Goal: Use online tool/utility

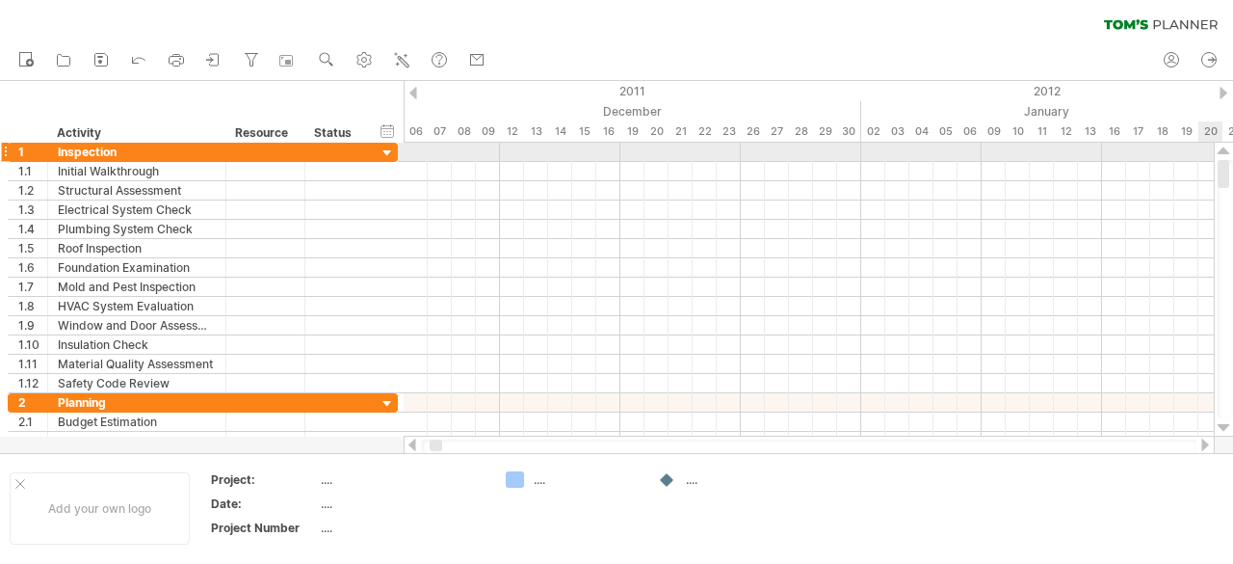
click at [1227, 147] on div at bounding box center [1224, 151] width 13 height 15
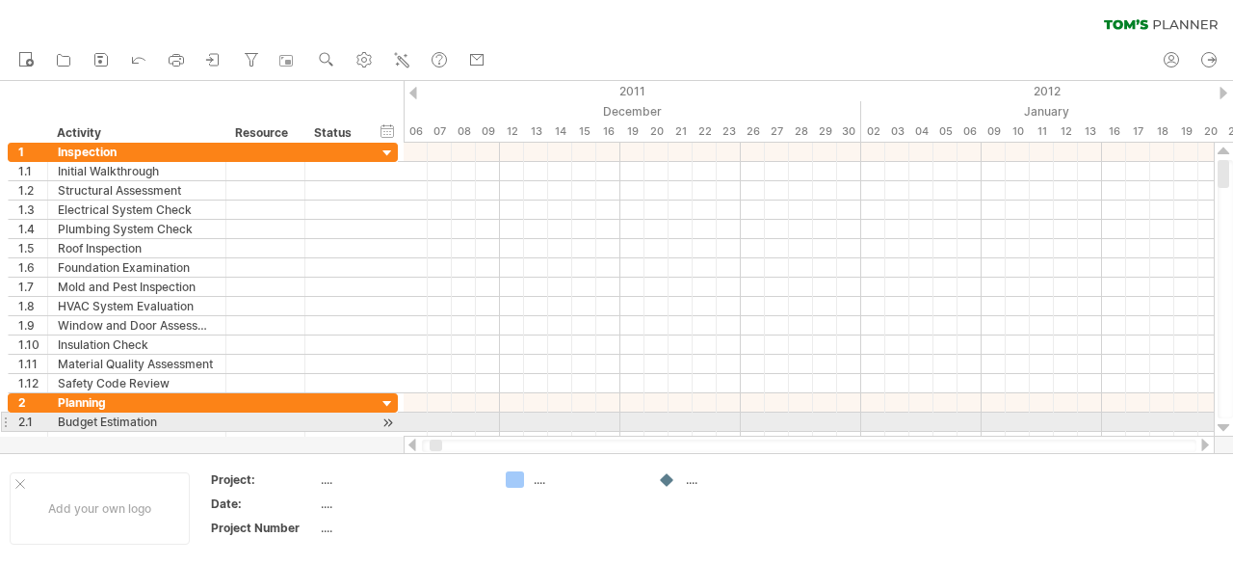
click at [1224, 425] on div at bounding box center [1224, 427] width 13 height 15
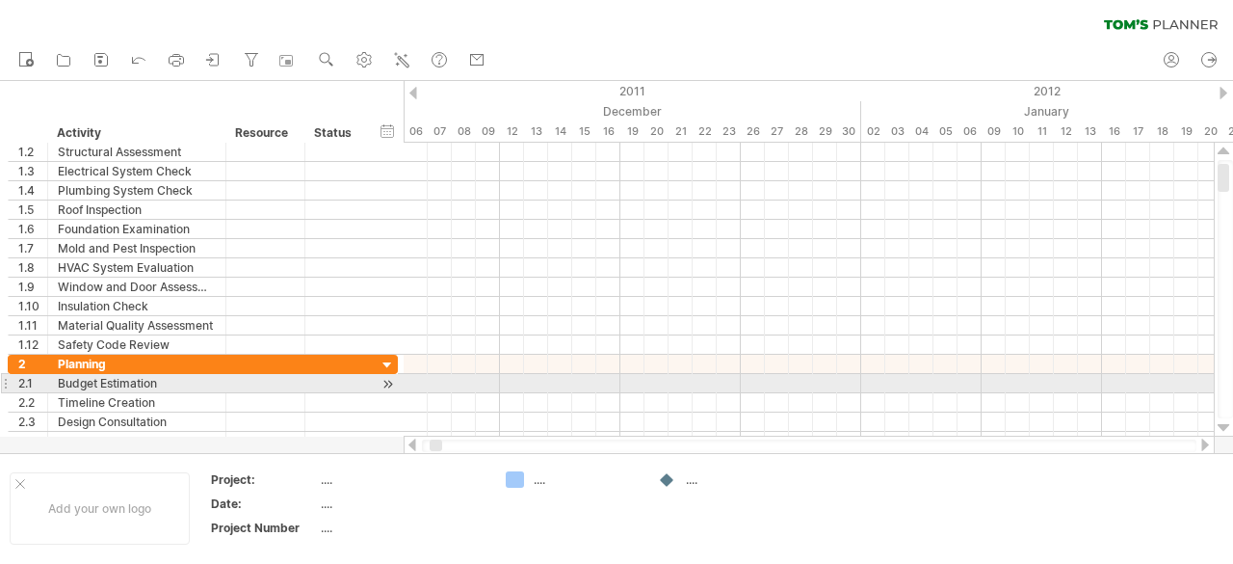
click at [1224, 425] on div at bounding box center [1224, 427] width 13 height 15
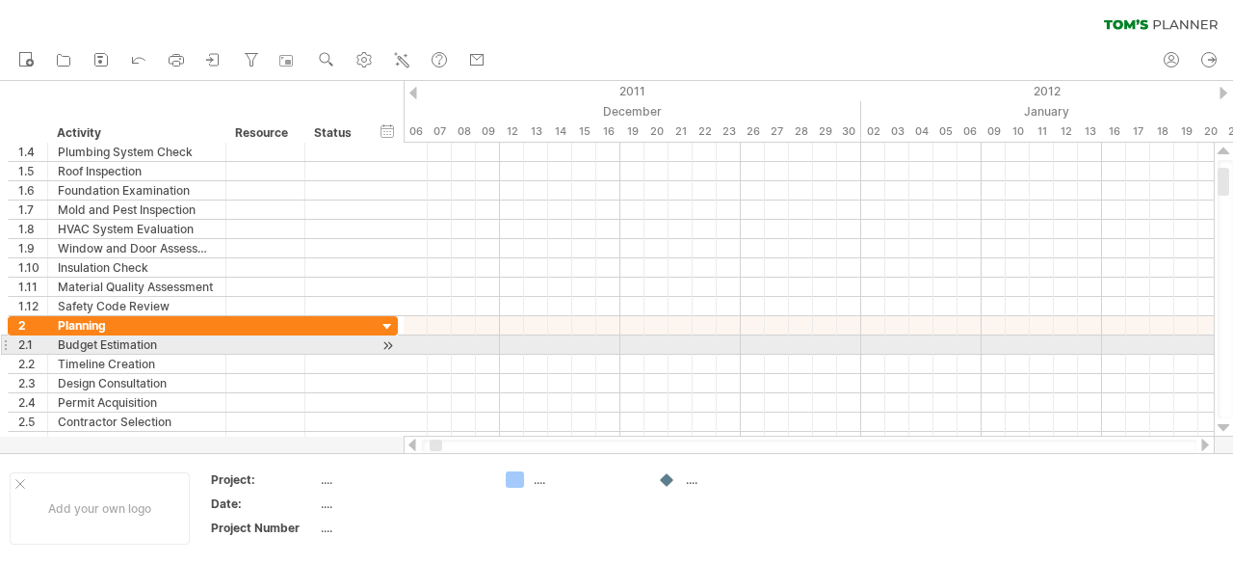
click at [1224, 425] on div at bounding box center [1224, 427] width 13 height 15
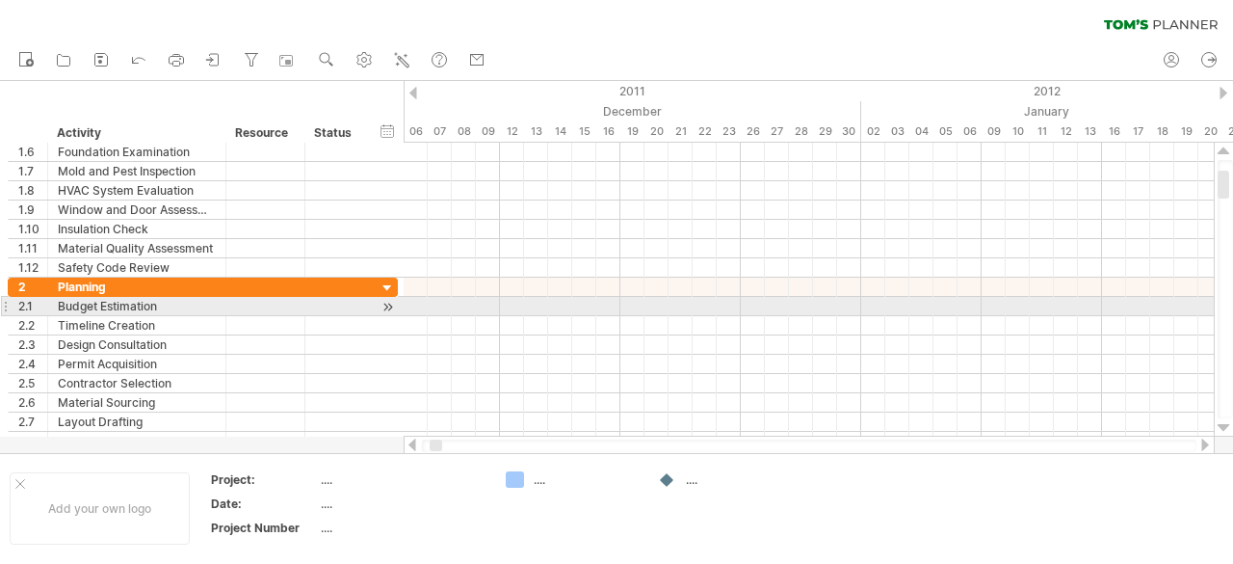
click at [1224, 425] on div at bounding box center [1224, 427] width 13 height 15
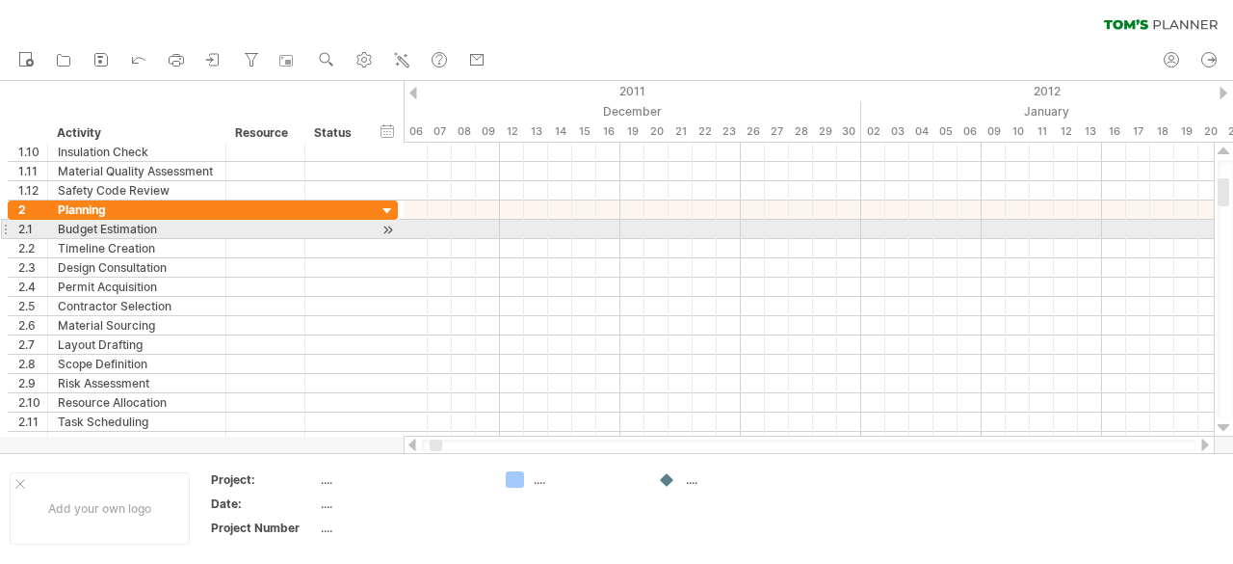
click at [1224, 425] on div at bounding box center [1224, 427] width 13 height 15
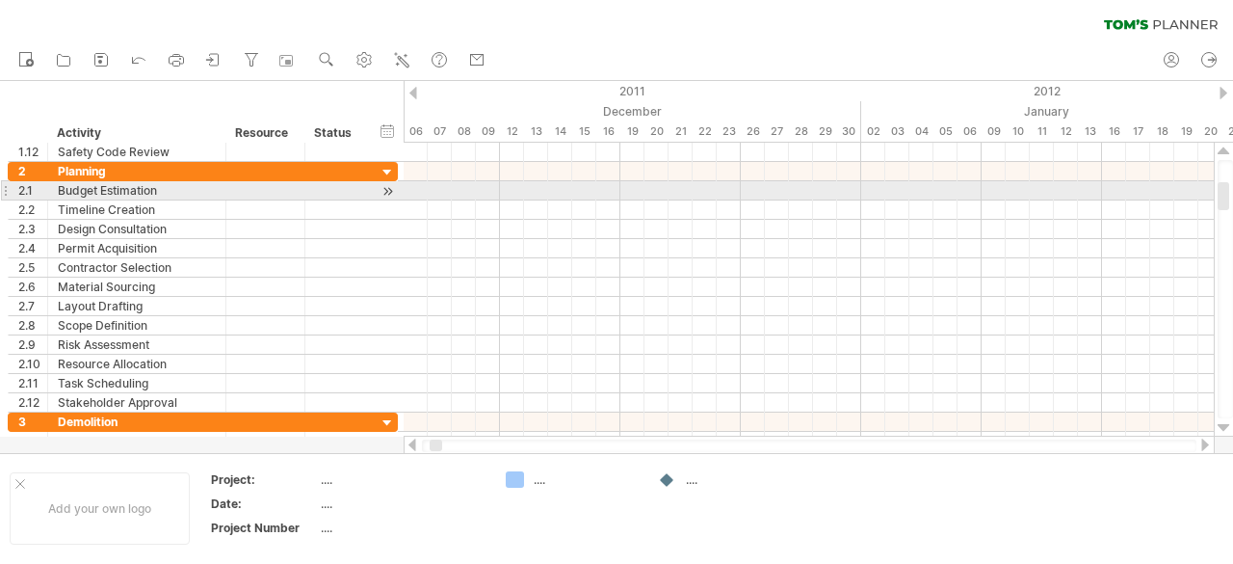
click at [1224, 425] on div at bounding box center [1224, 427] width 13 height 15
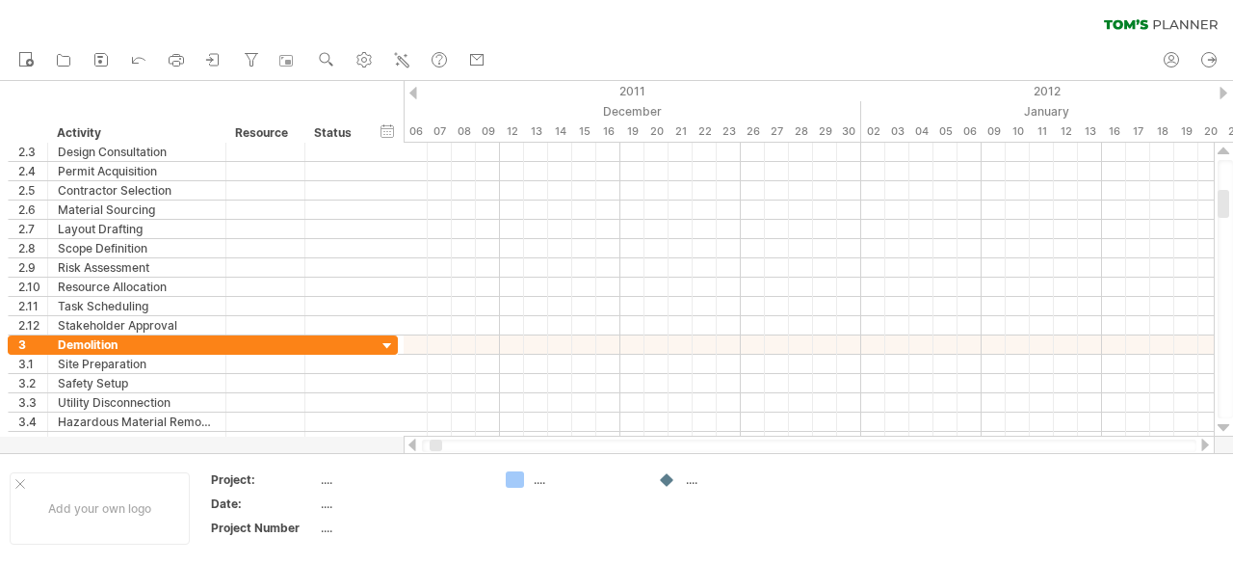
click at [1224, 425] on div at bounding box center [1224, 427] width 13 height 15
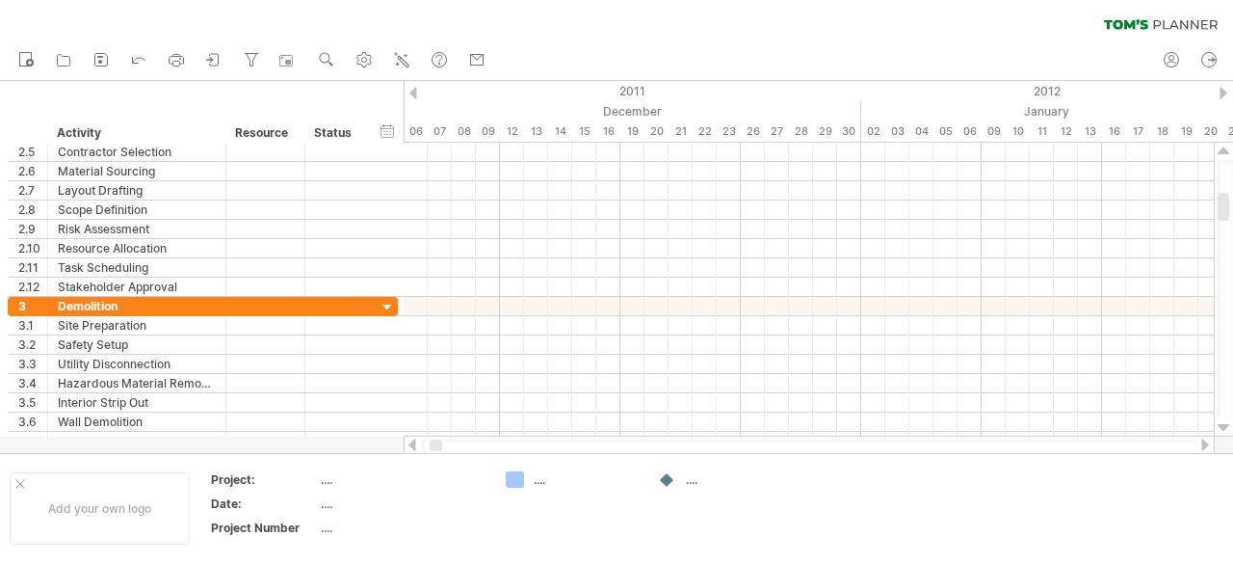
click at [1224, 425] on div at bounding box center [1224, 427] width 13 height 15
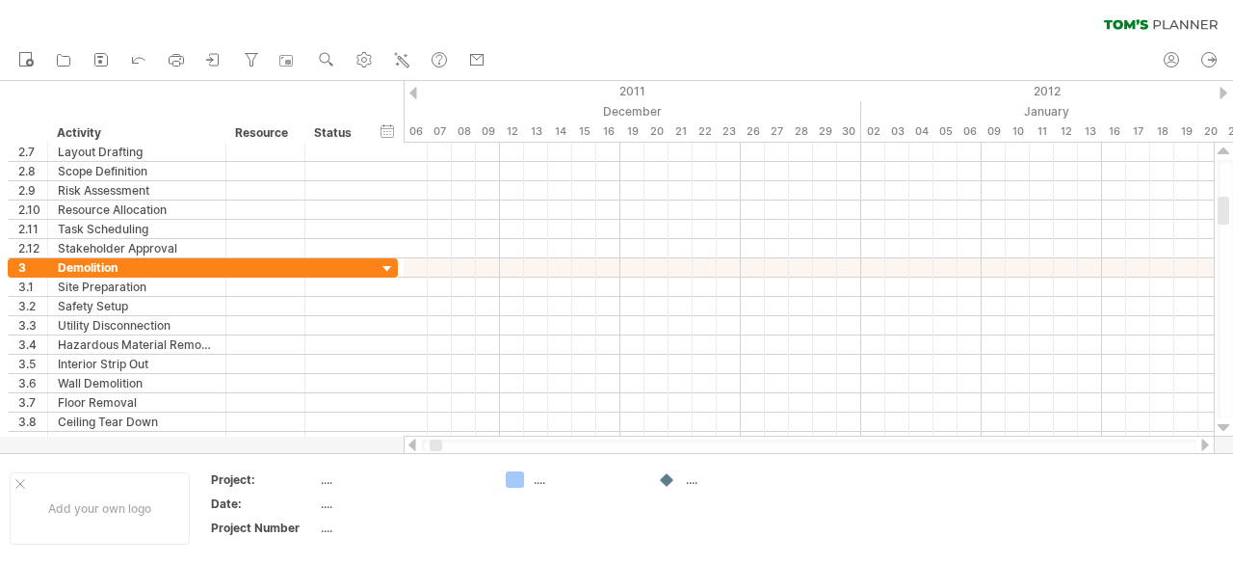
click at [1224, 425] on div at bounding box center [1224, 427] width 13 height 15
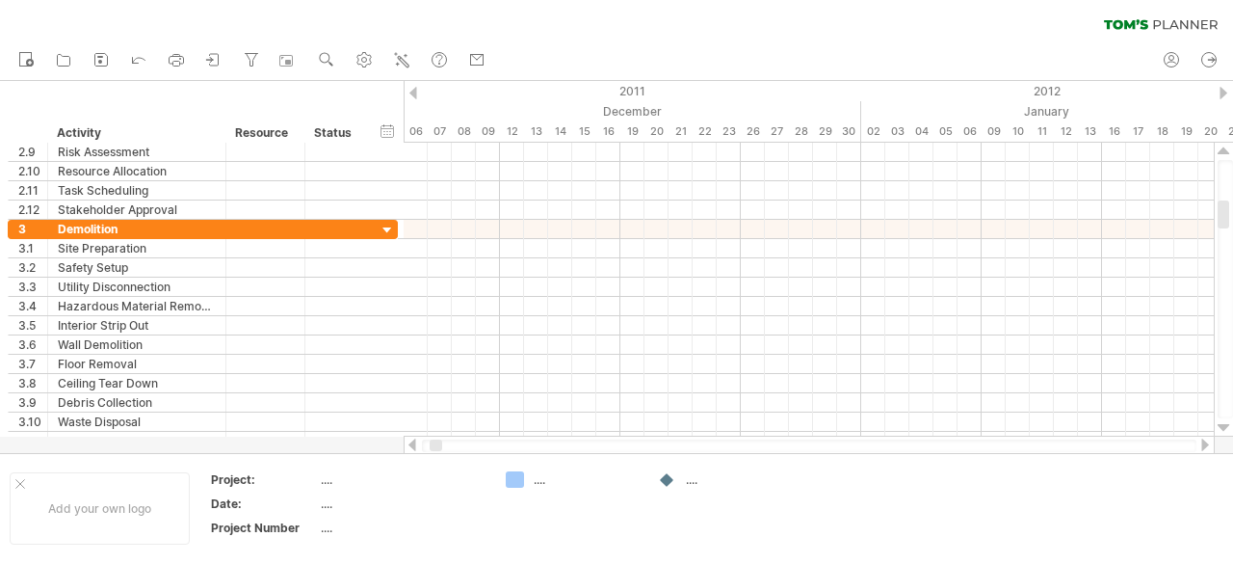
click at [1224, 425] on div at bounding box center [1224, 427] width 13 height 15
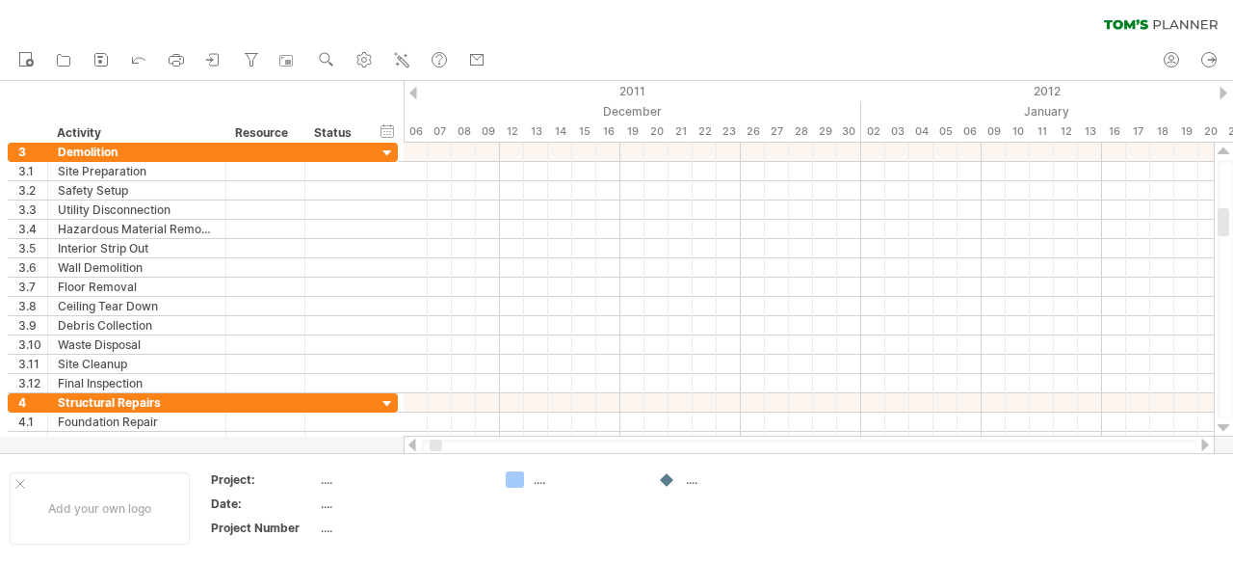
click at [1224, 425] on div at bounding box center [1224, 427] width 13 height 15
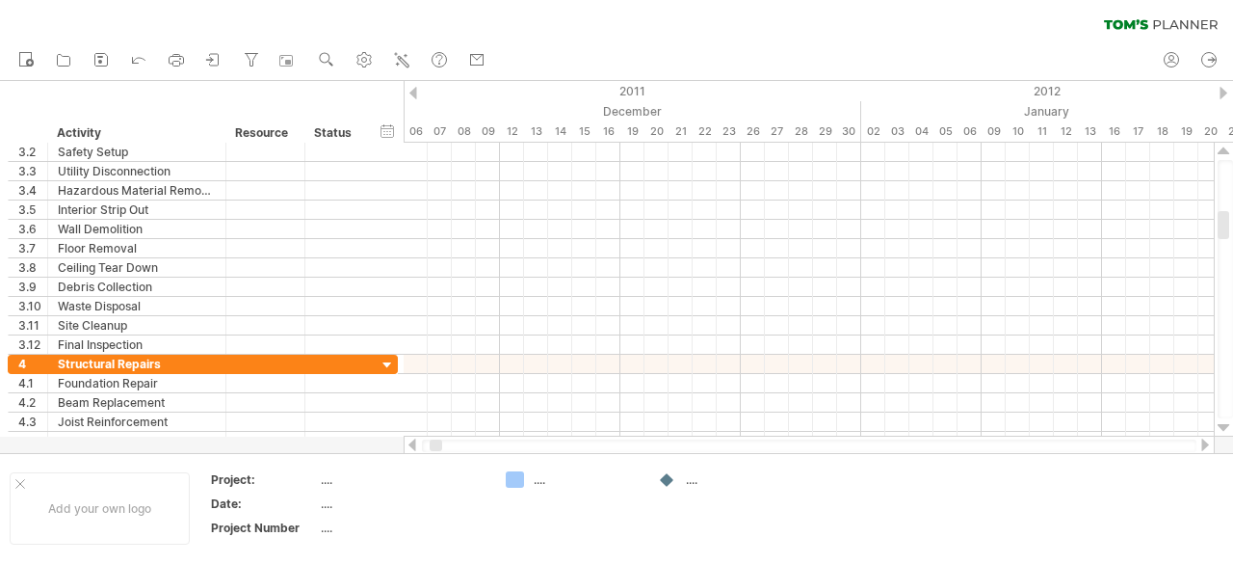
click at [1224, 425] on div at bounding box center [1224, 427] width 13 height 15
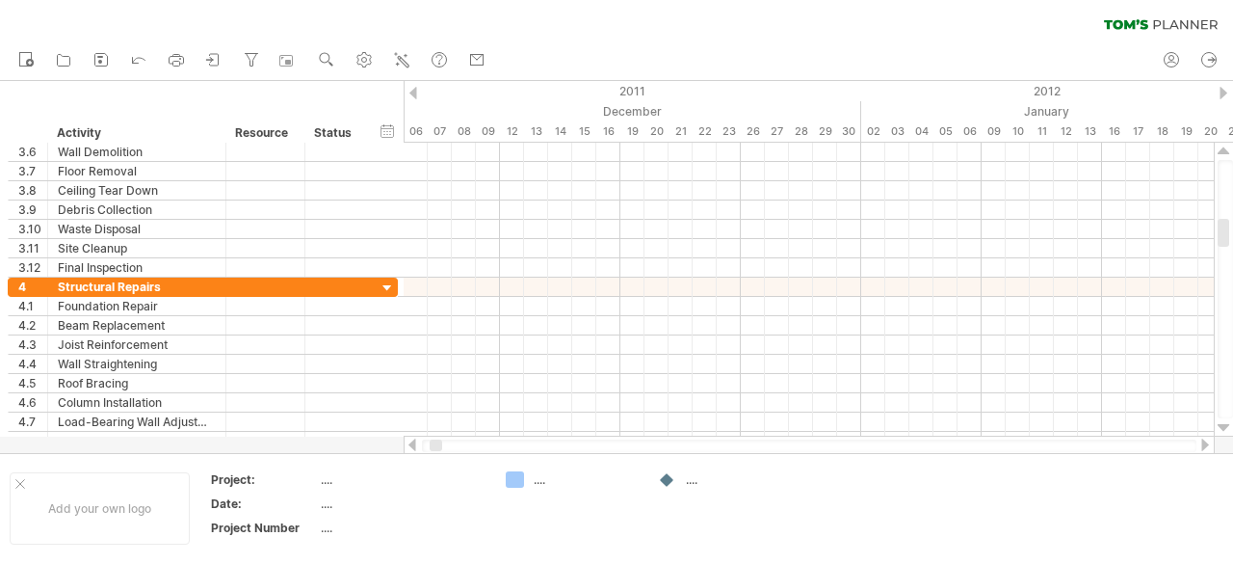
click at [1224, 425] on div at bounding box center [1224, 427] width 13 height 15
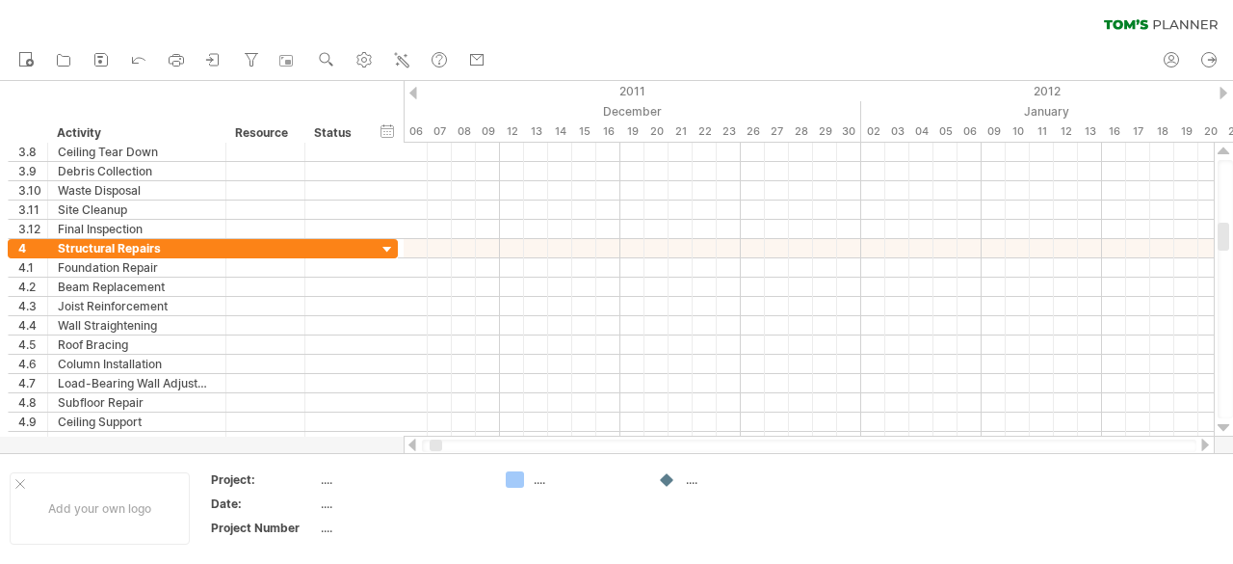
click at [1224, 425] on div at bounding box center [1224, 427] width 13 height 15
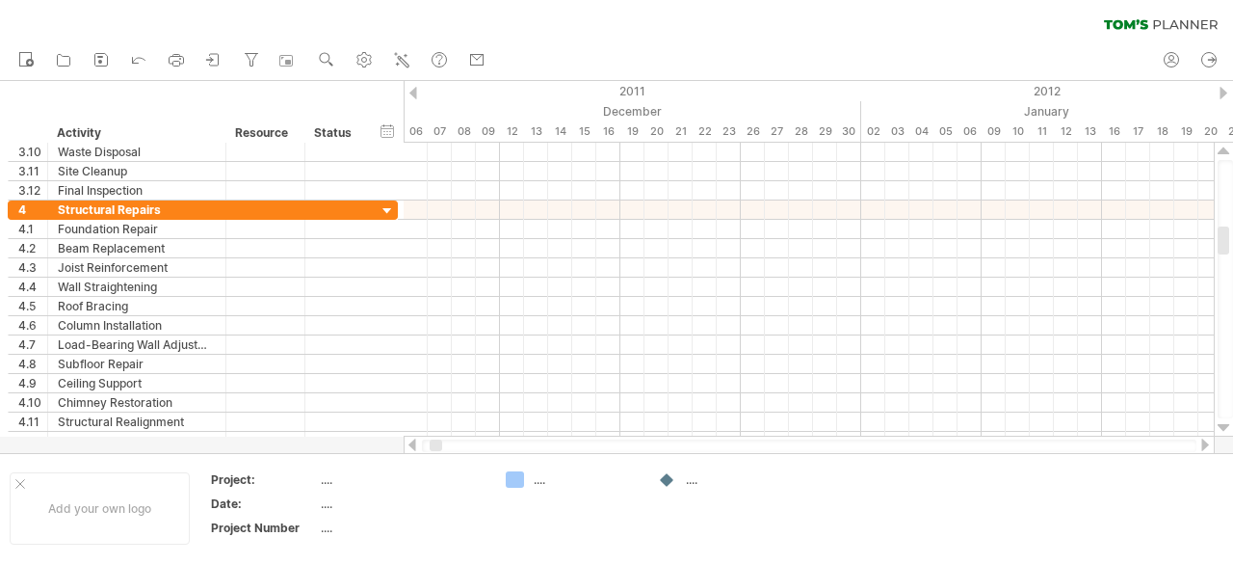
click at [1224, 425] on div at bounding box center [1224, 427] width 13 height 15
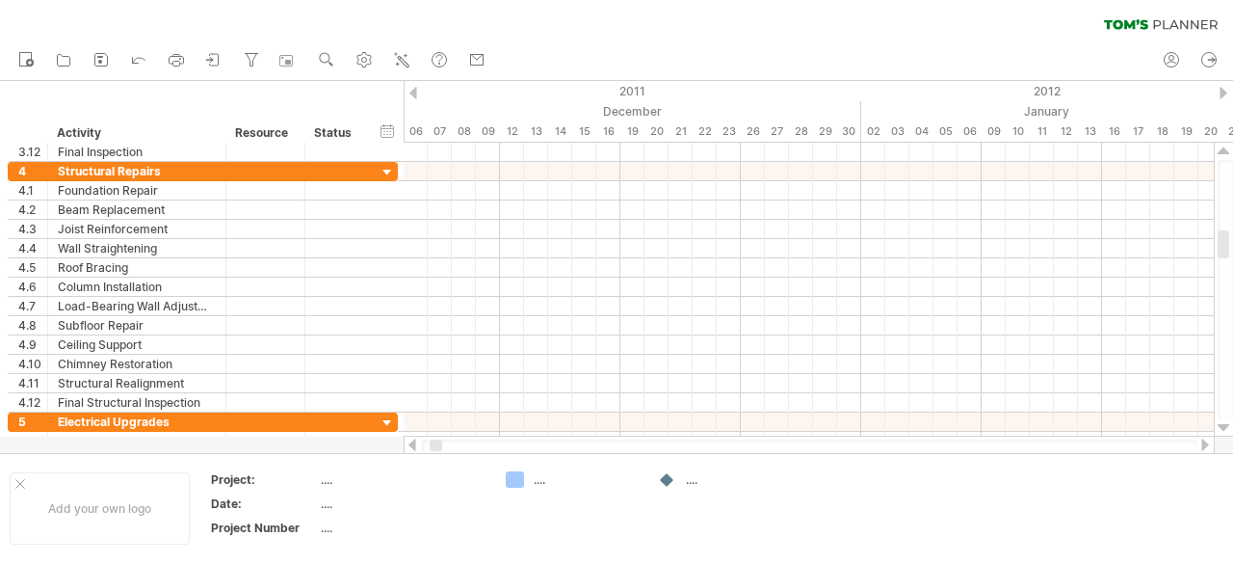
click at [1224, 425] on div at bounding box center [1224, 427] width 13 height 15
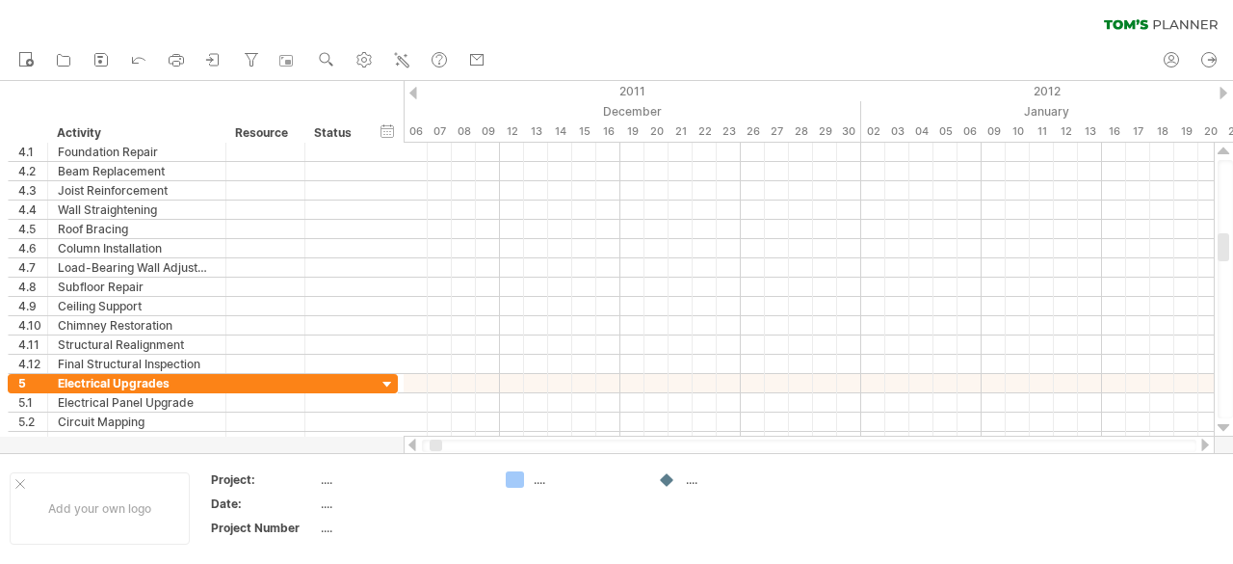
click at [1224, 425] on div at bounding box center [1224, 427] width 13 height 15
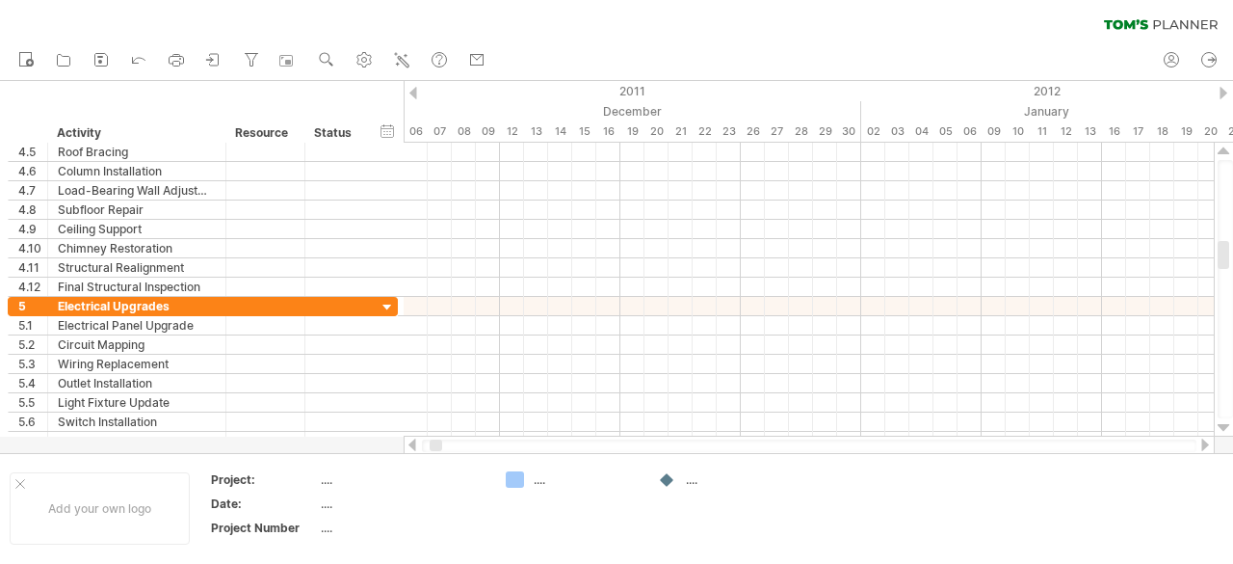
click at [1224, 425] on div at bounding box center [1224, 427] width 13 height 15
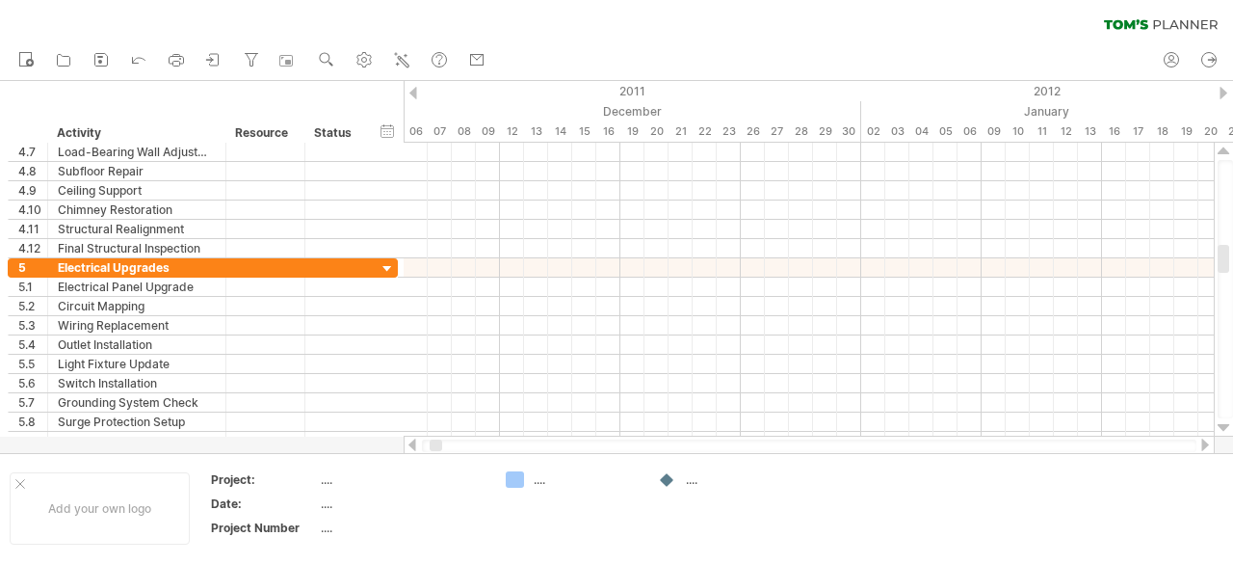
click at [1224, 425] on div at bounding box center [1224, 427] width 13 height 15
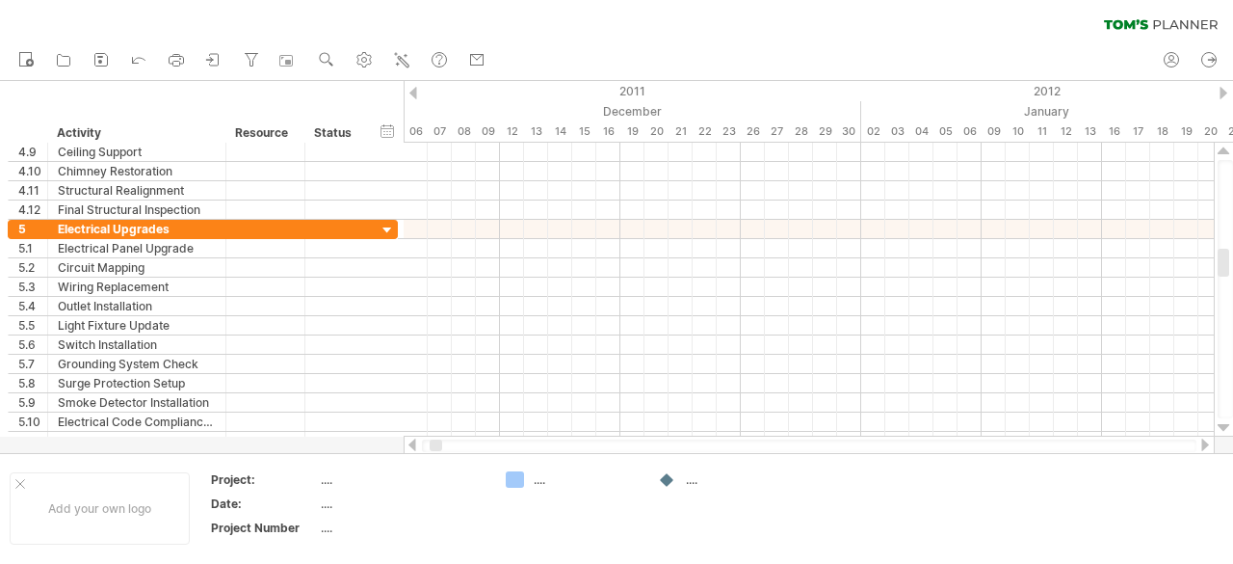
click at [1224, 425] on div at bounding box center [1224, 427] width 13 height 15
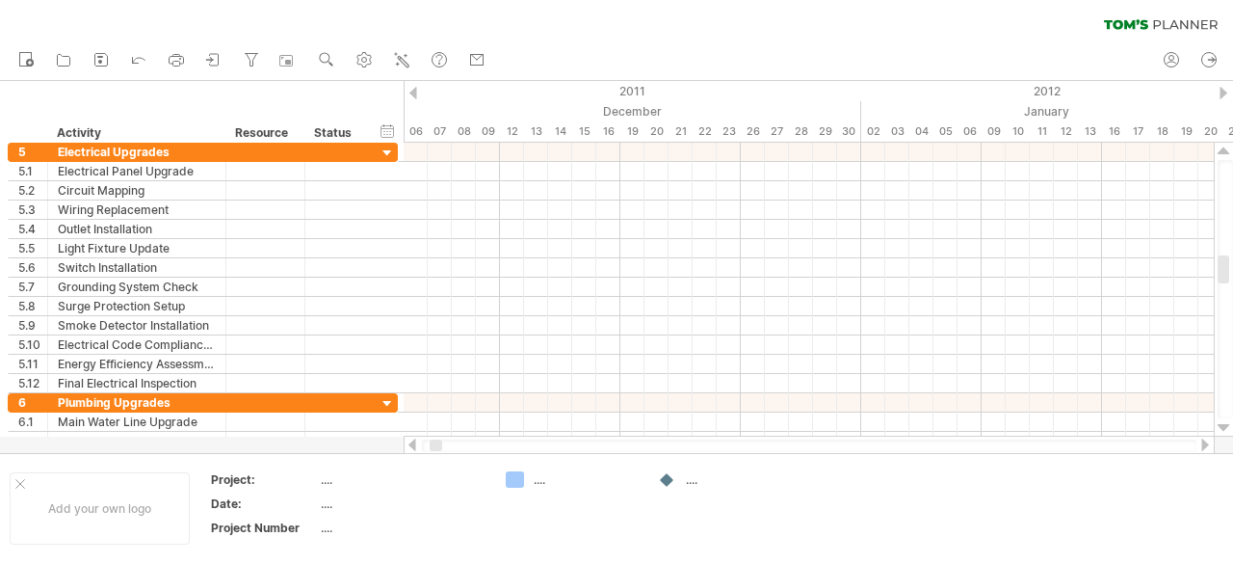
click at [1224, 425] on div at bounding box center [1224, 427] width 13 height 15
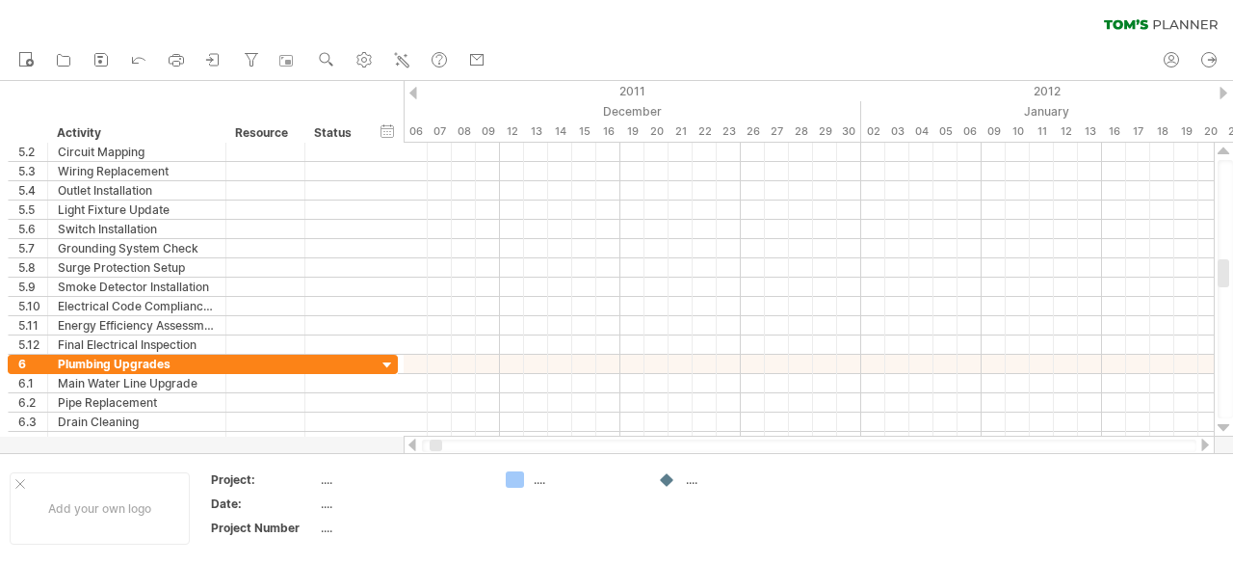
click at [1224, 425] on div at bounding box center [1224, 427] width 13 height 15
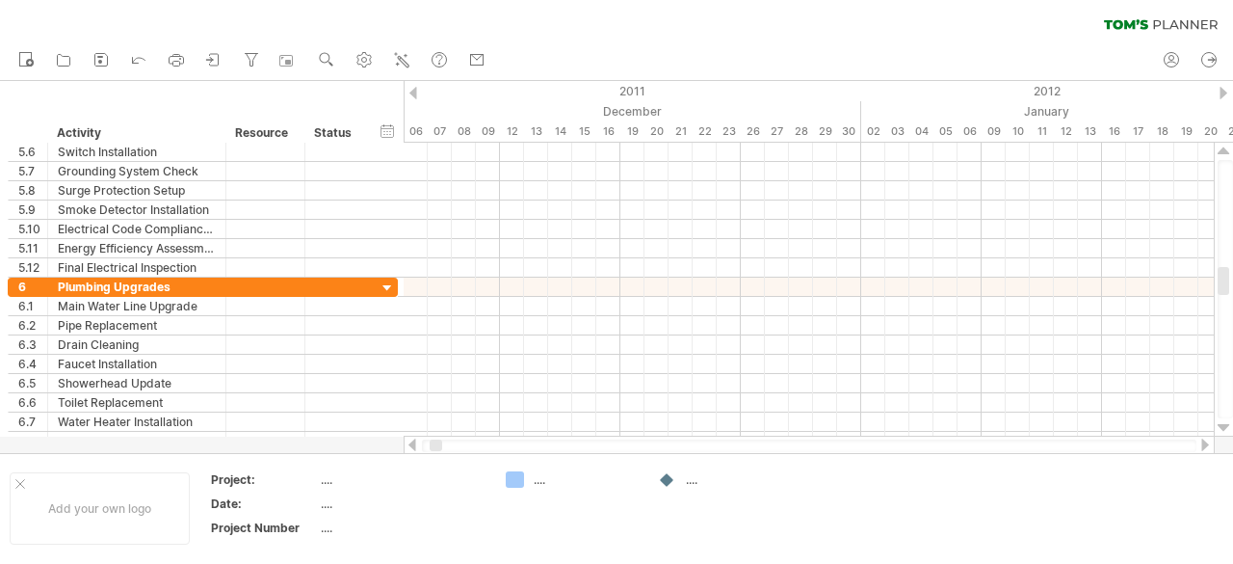
click at [1224, 425] on div at bounding box center [1224, 427] width 13 height 15
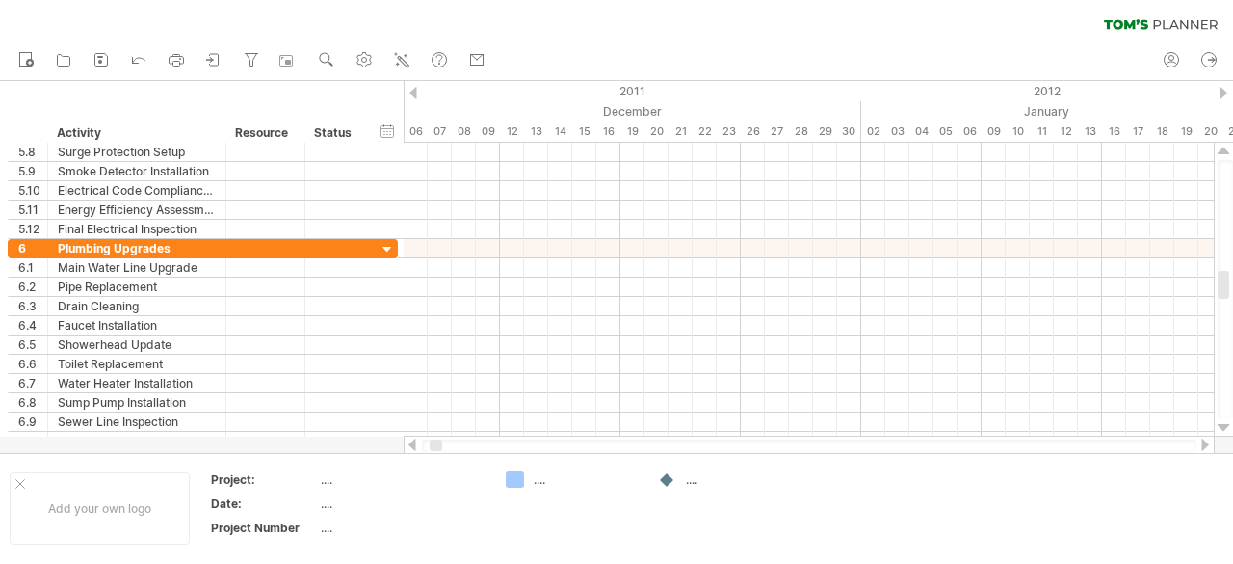
click at [1224, 425] on div at bounding box center [1224, 427] width 13 height 15
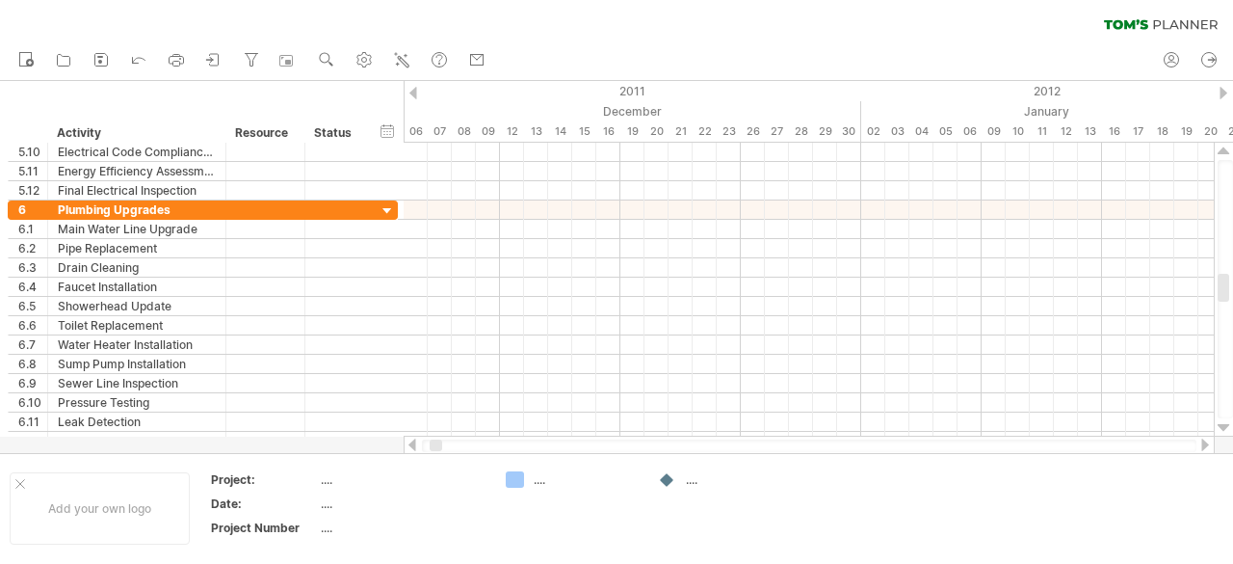
click at [1224, 425] on div at bounding box center [1224, 427] width 13 height 15
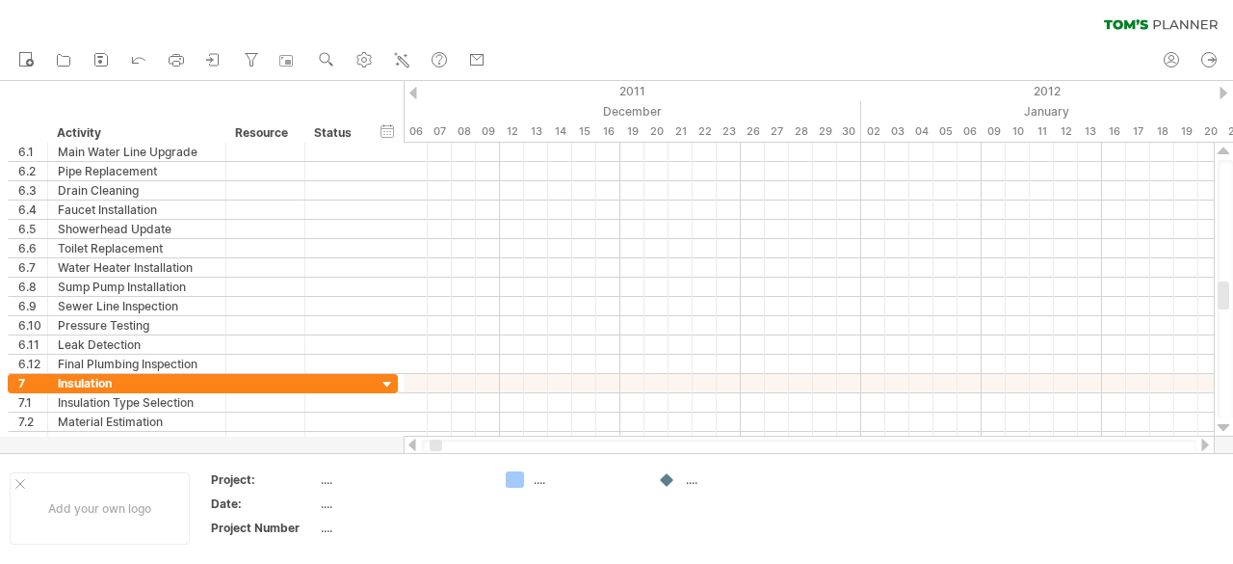
click at [1224, 425] on div at bounding box center [1224, 427] width 13 height 15
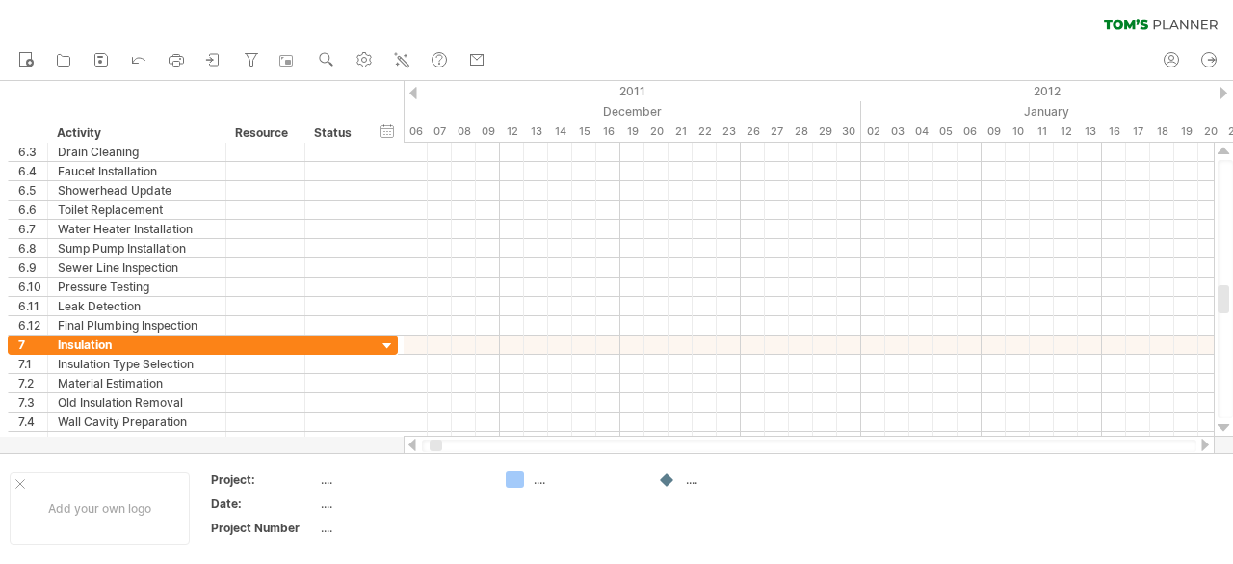
click at [1224, 425] on div at bounding box center [1224, 427] width 13 height 15
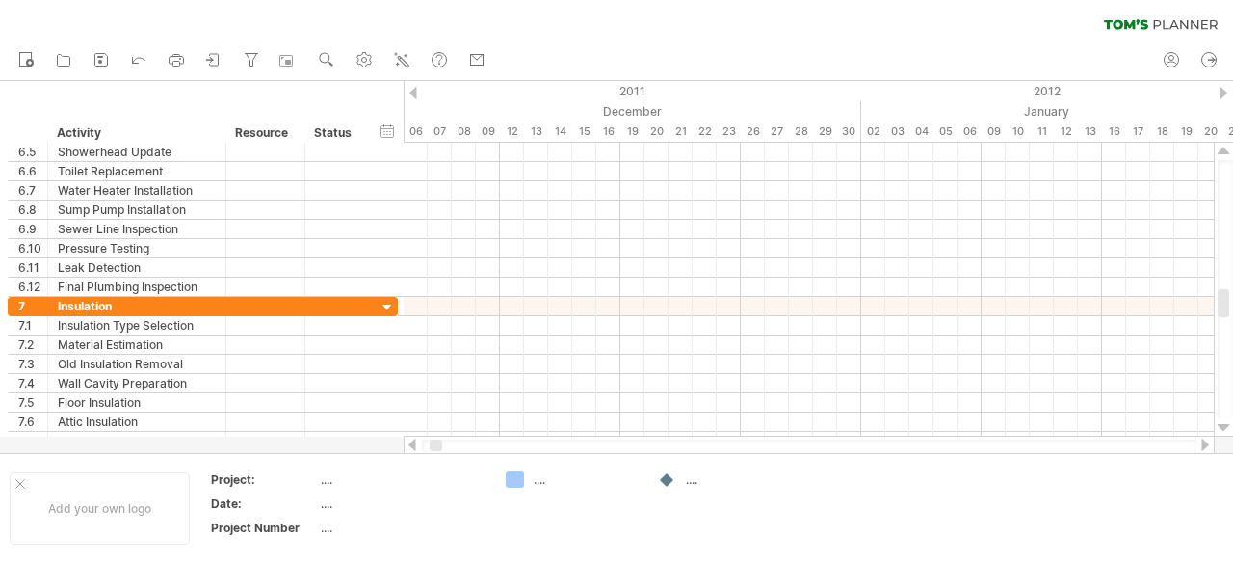
click at [1224, 425] on div at bounding box center [1224, 427] width 13 height 15
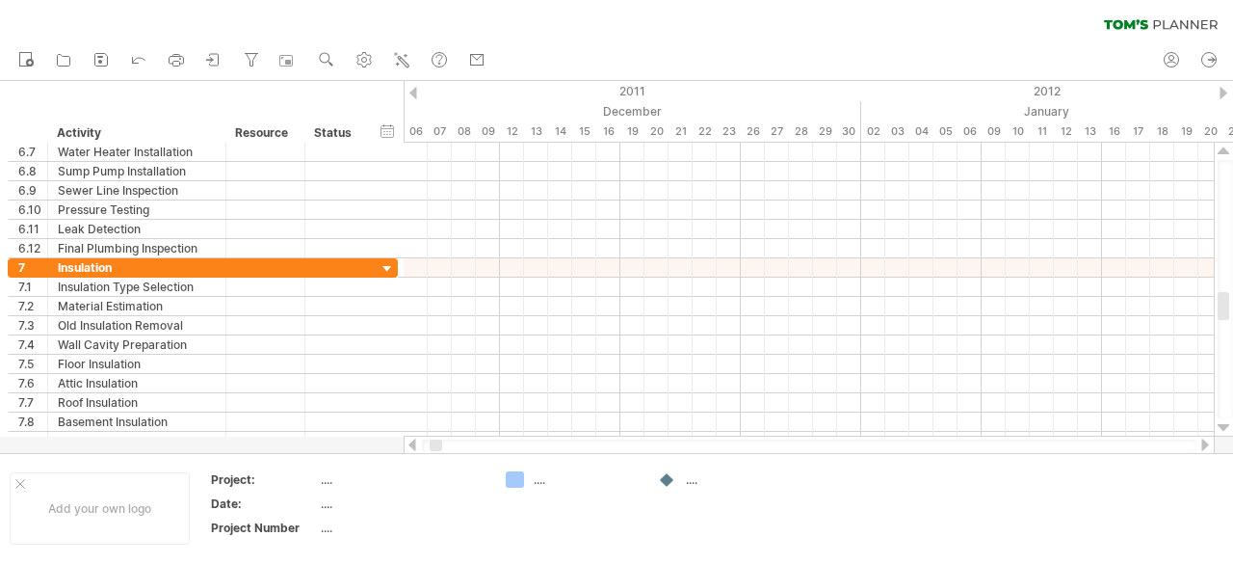
click at [1224, 425] on div at bounding box center [1224, 427] width 13 height 15
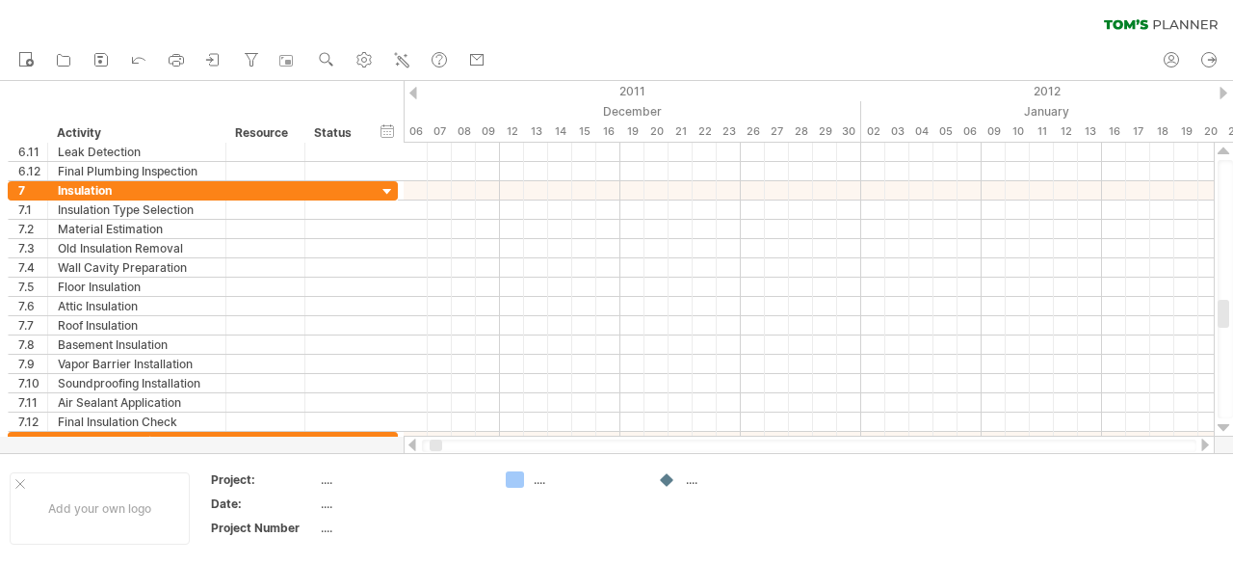
click at [1224, 425] on div at bounding box center [1224, 427] width 13 height 15
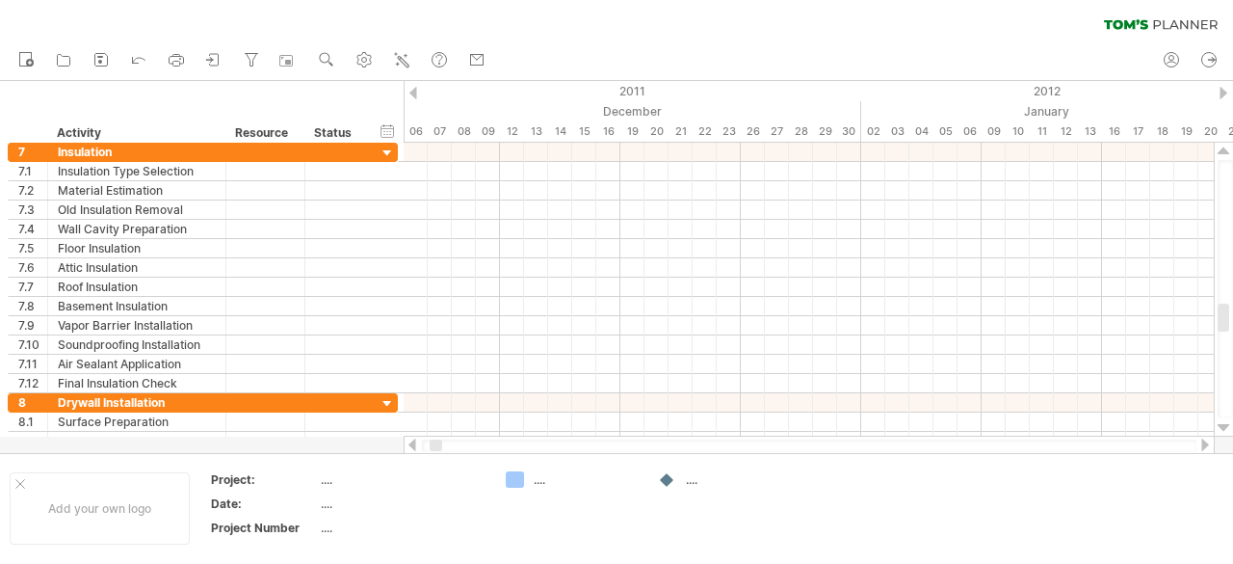
click at [1224, 425] on div at bounding box center [1224, 427] width 13 height 15
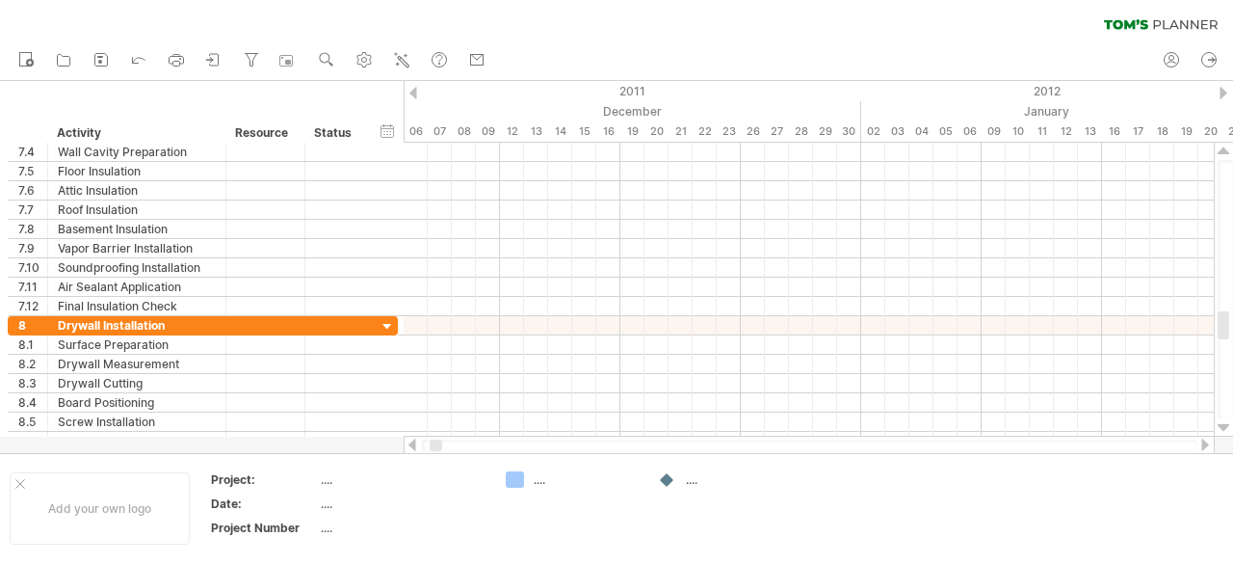
click at [1224, 425] on div at bounding box center [1224, 427] width 13 height 15
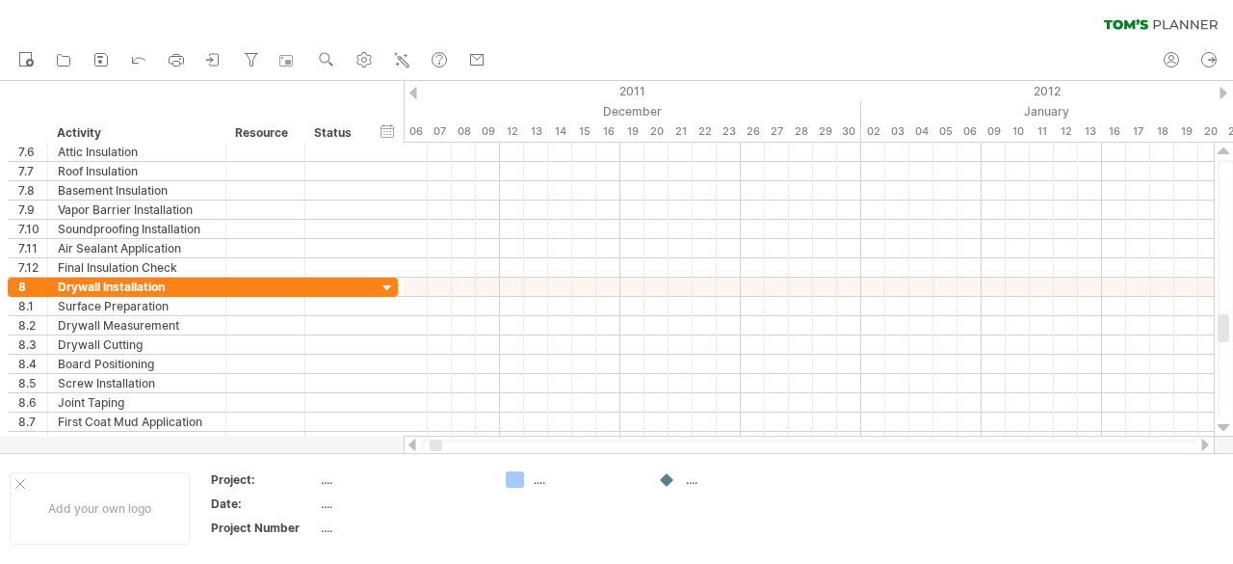
click at [1224, 425] on div at bounding box center [1224, 427] width 13 height 15
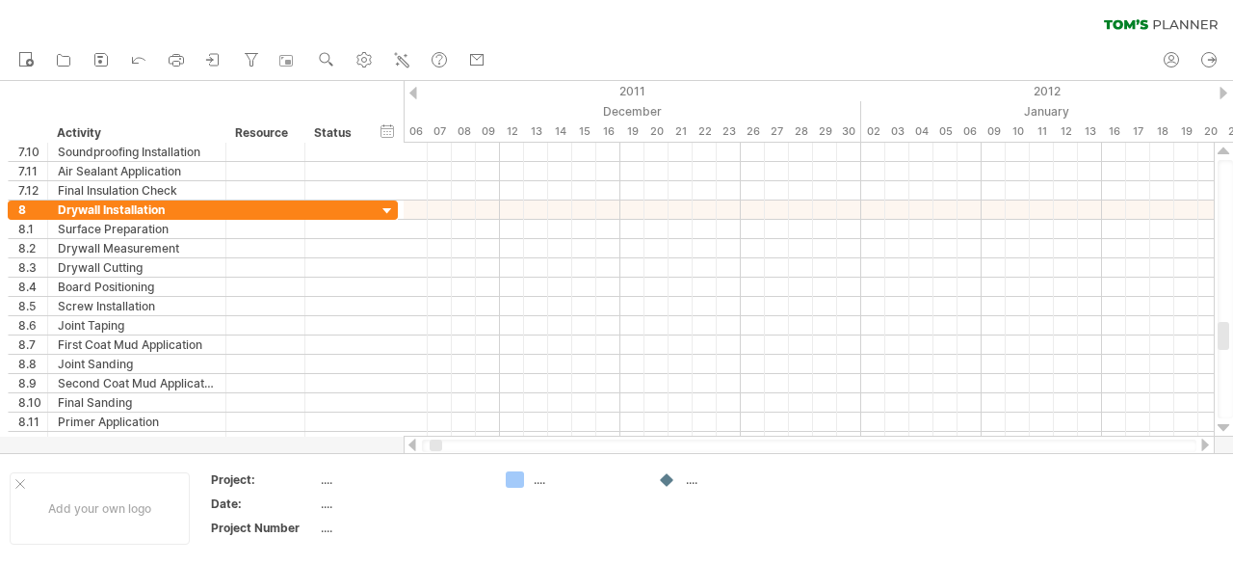
click at [1224, 425] on div at bounding box center [1224, 427] width 13 height 15
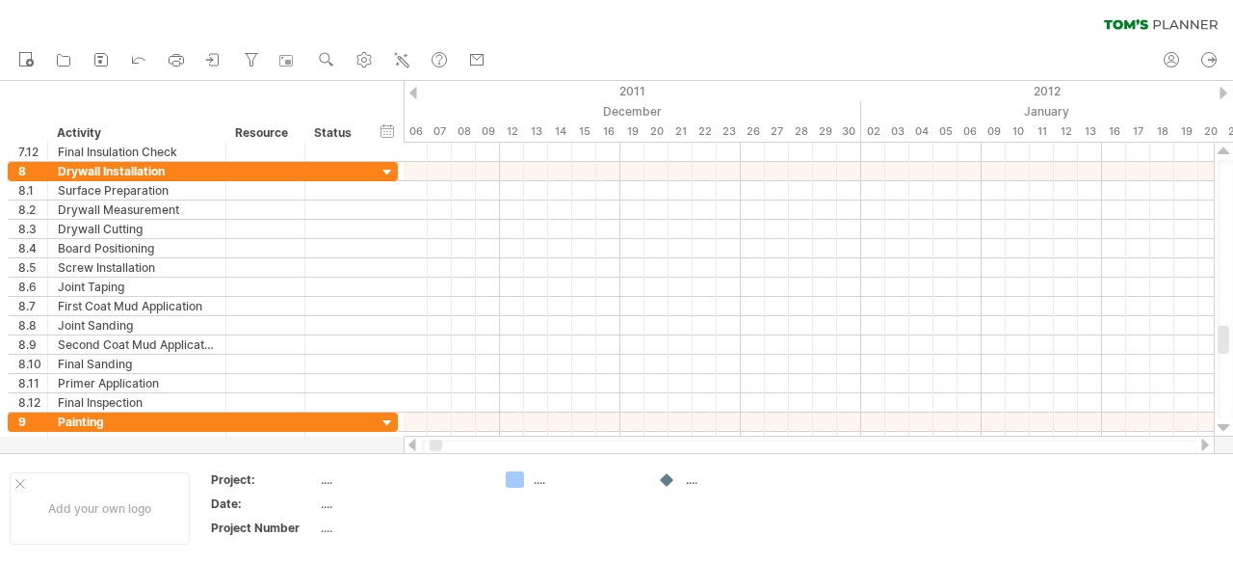
click at [1224, 425] on div at bounding box center [1224, 427] width 13 height 15
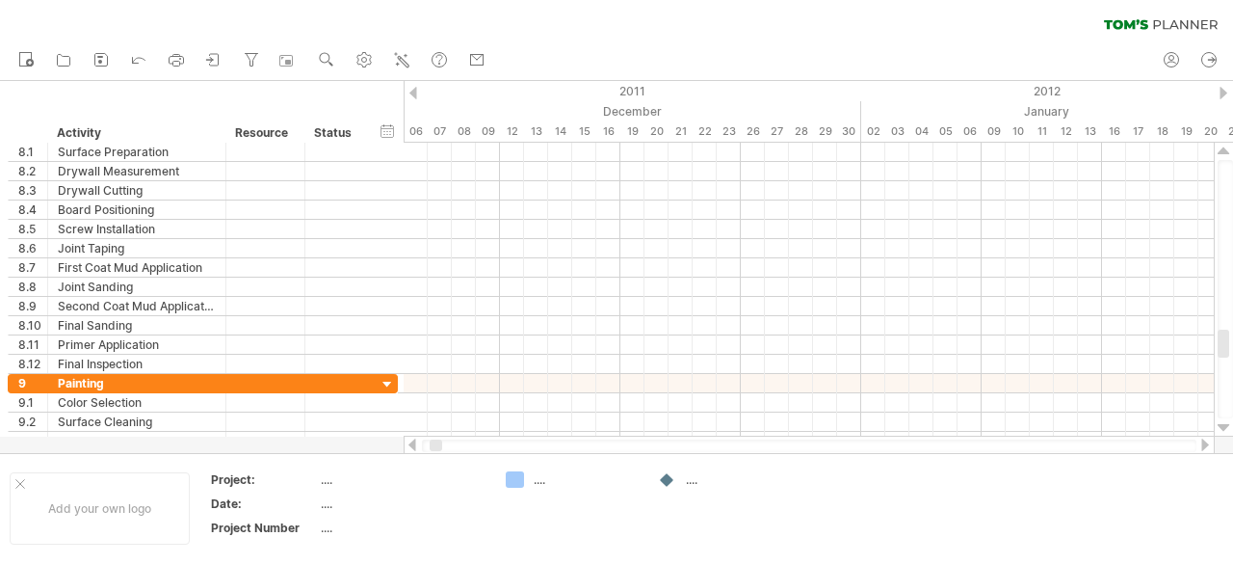
click at [1224, 425] on div at bounding box center [1224, 427] width 13 height 15
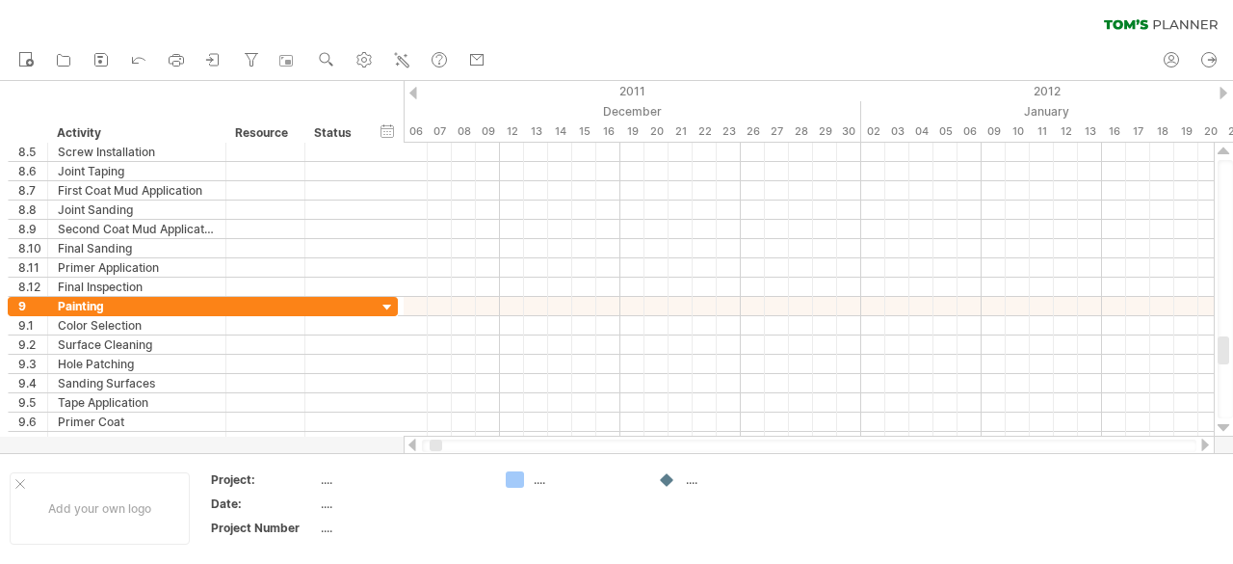
click at [1224, 425] on div at bounding box center [1224, 427] width 13 height 15
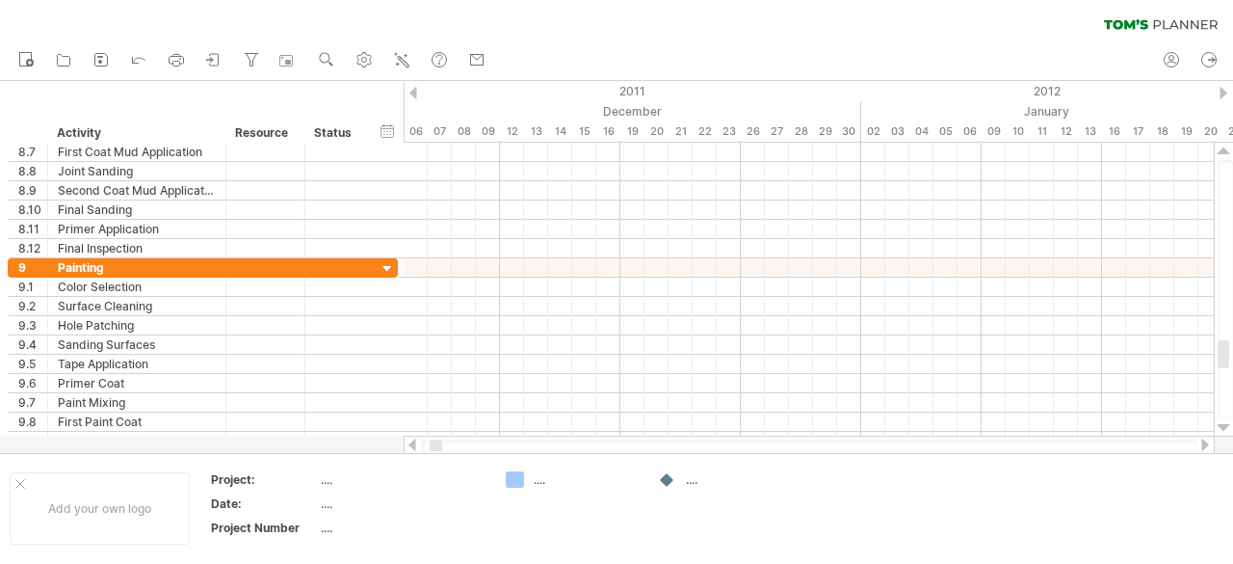
click at [1224, 425] on div at bounding box center [1224, 427] width 13 height 15
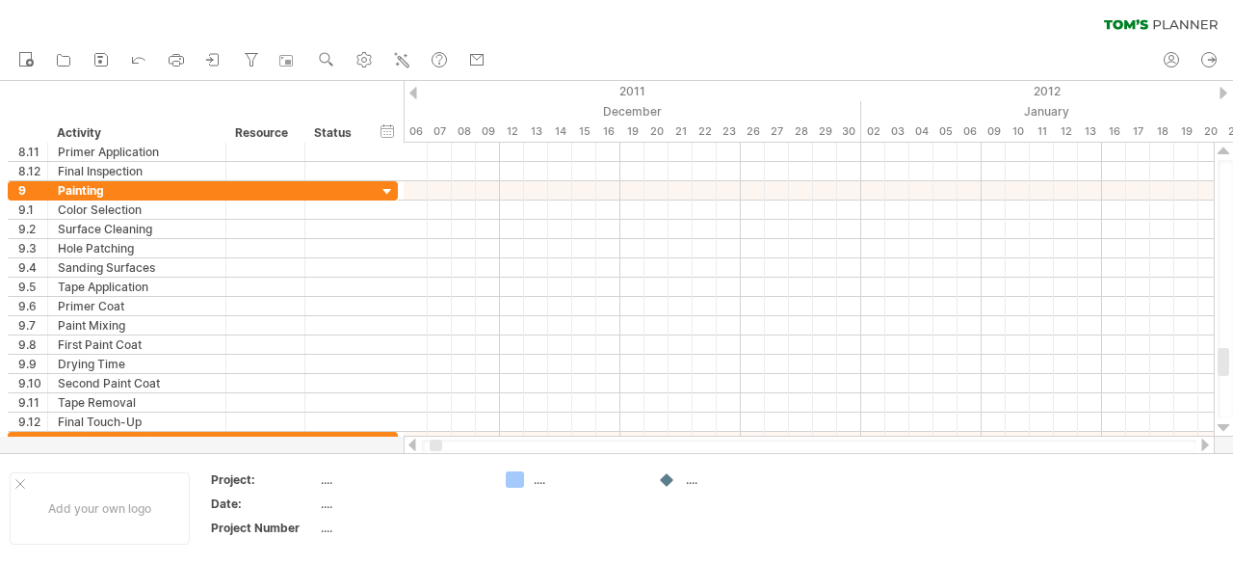
click at [1224, 425] on div at bounding box center [1224, 427] width 13 height 15
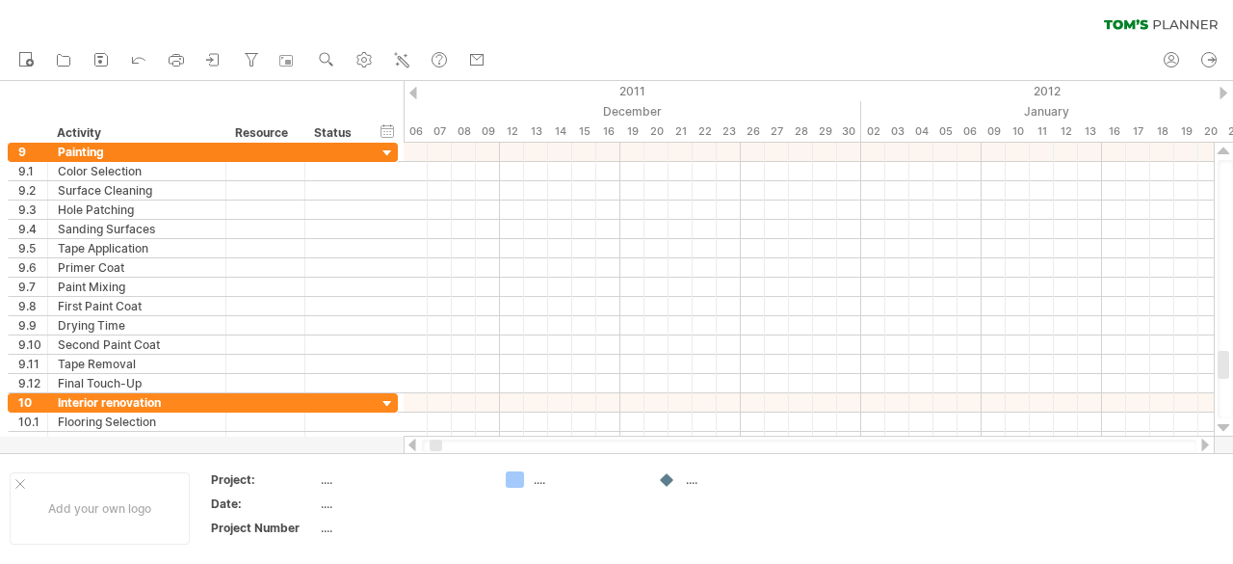
click at [1224, 425] on div at bounding box center [1224, 427] width 13 height 15
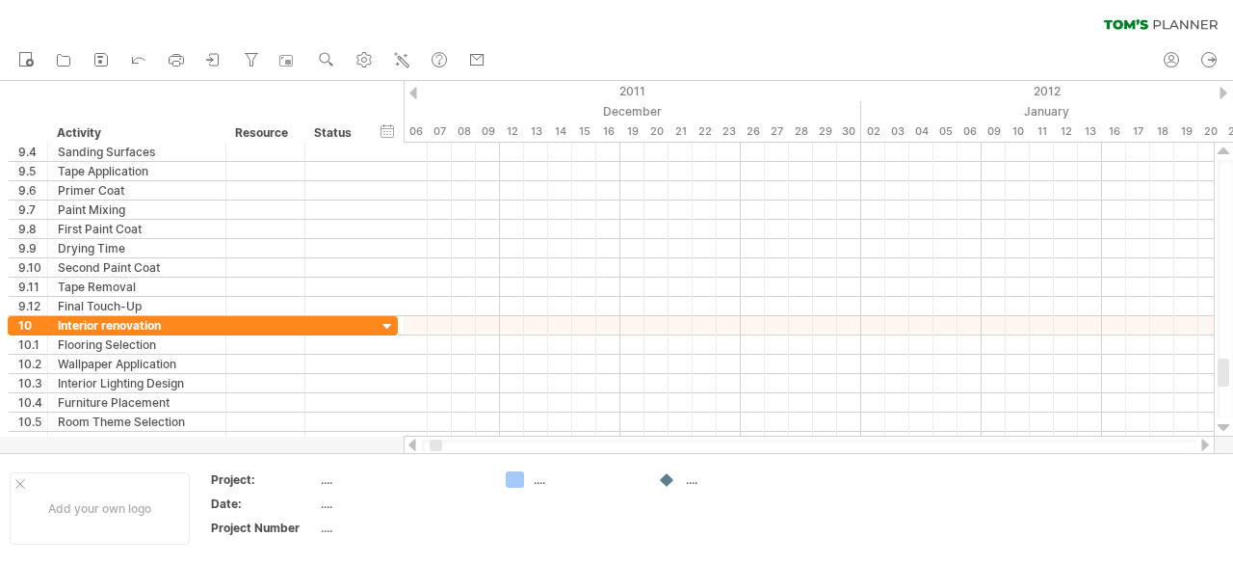
click at [1224, 425] on div at bounding box center [1224, 427] width 13 height 15
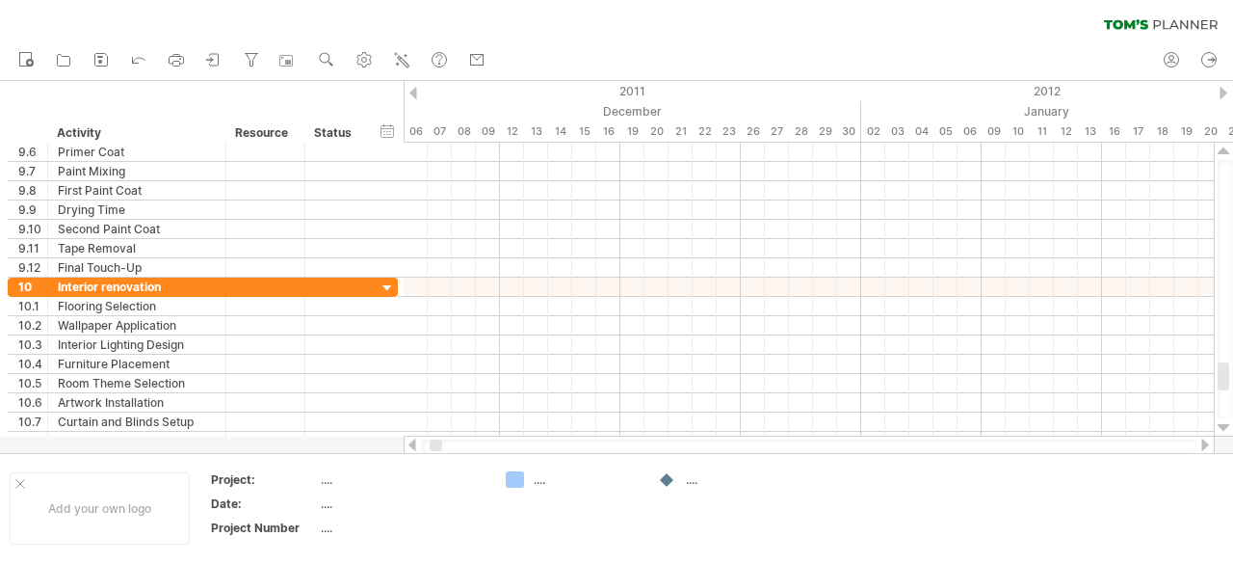
click at [1224, 425] on div at bounding box center [1224, 427] width 13 height 15
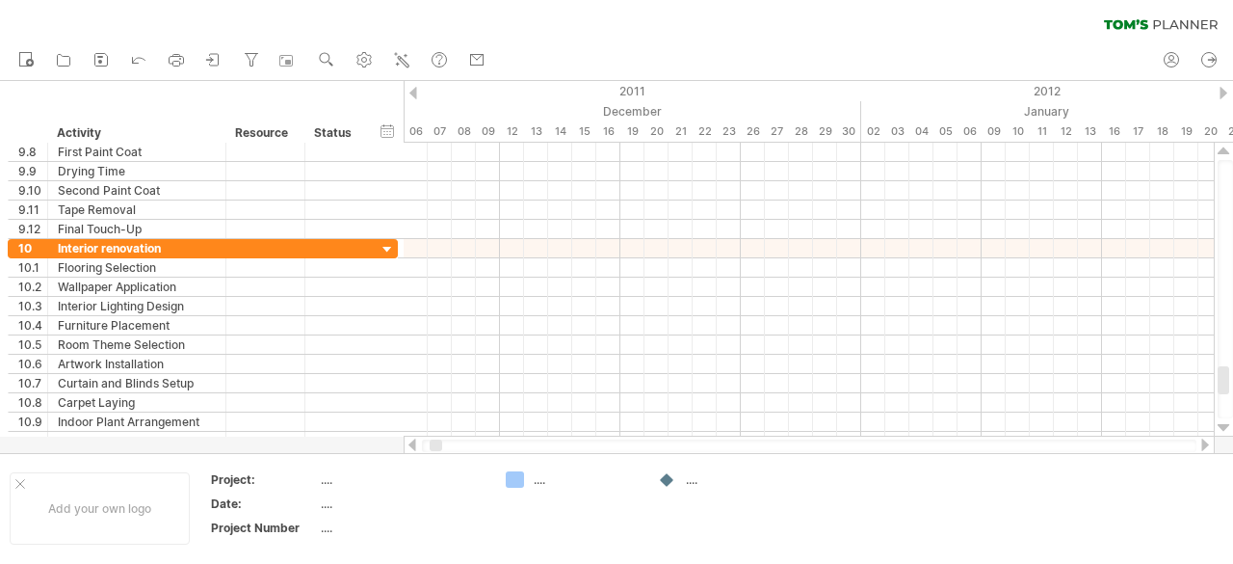
click at [1224, 425] on div at bounding box center [1224, 427] width 13 height 15
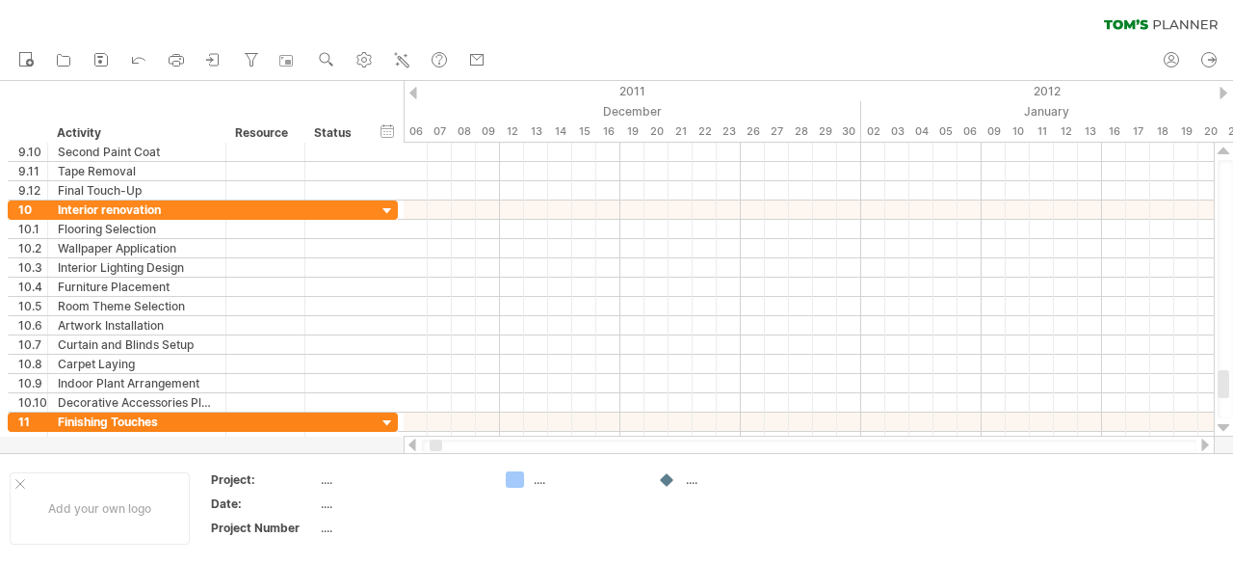
click at [1224, 425] on div at bounding box center [1224, 427] width 13 height 15
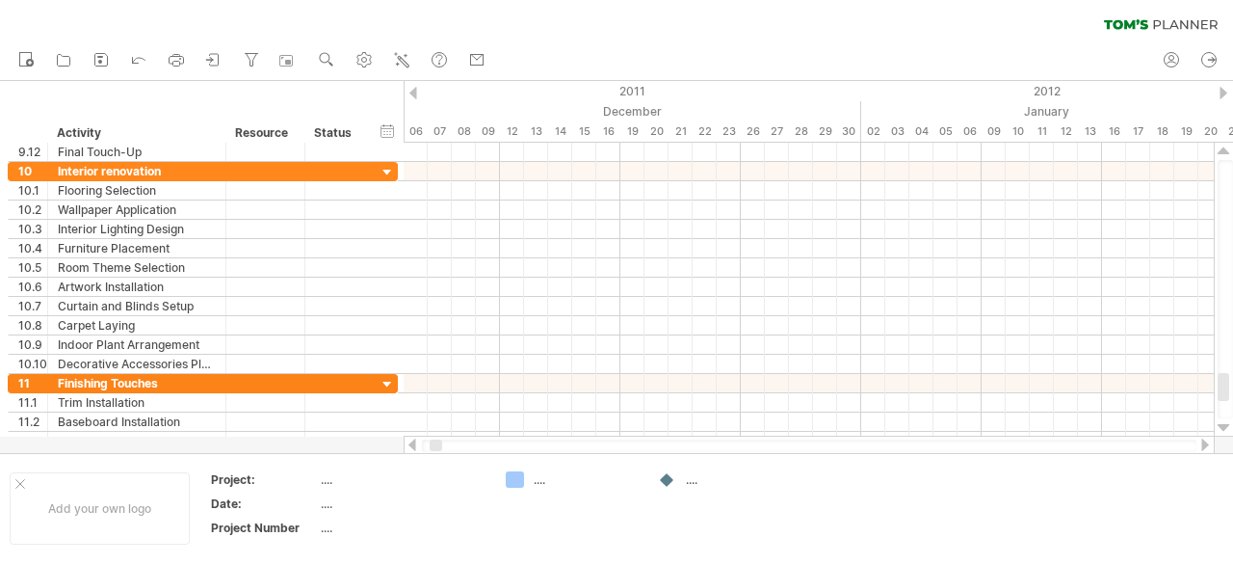
click at [1224, 425] on div at bounding box center [1224, 427] width 13 height 15
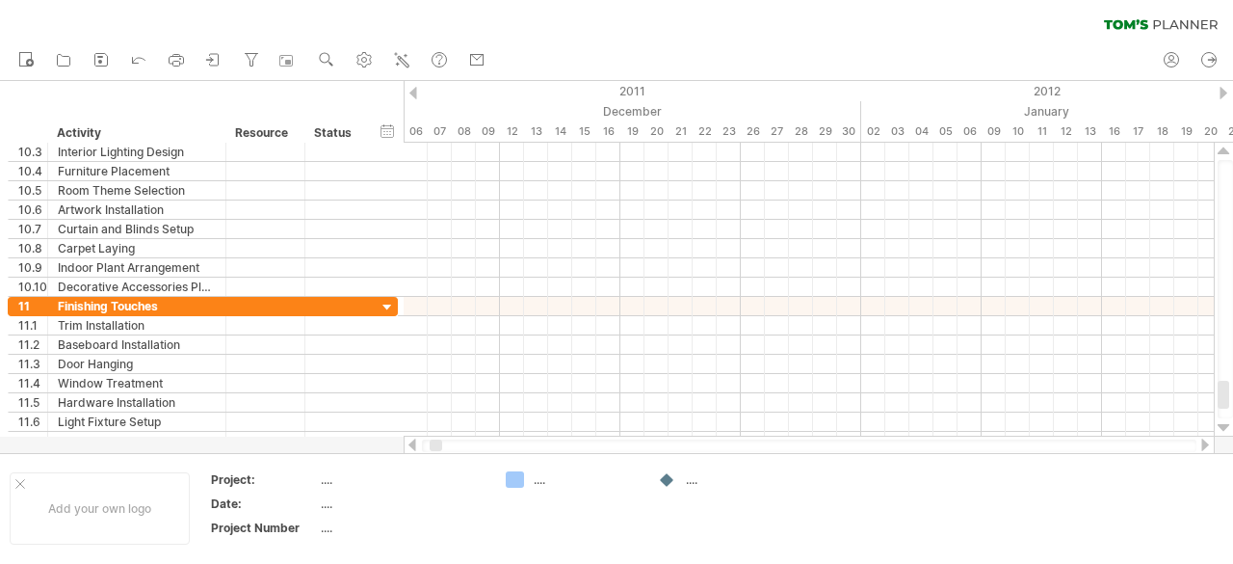
click at [1224, 425] on div at bounding box center [1224, 427] width 13 height 15
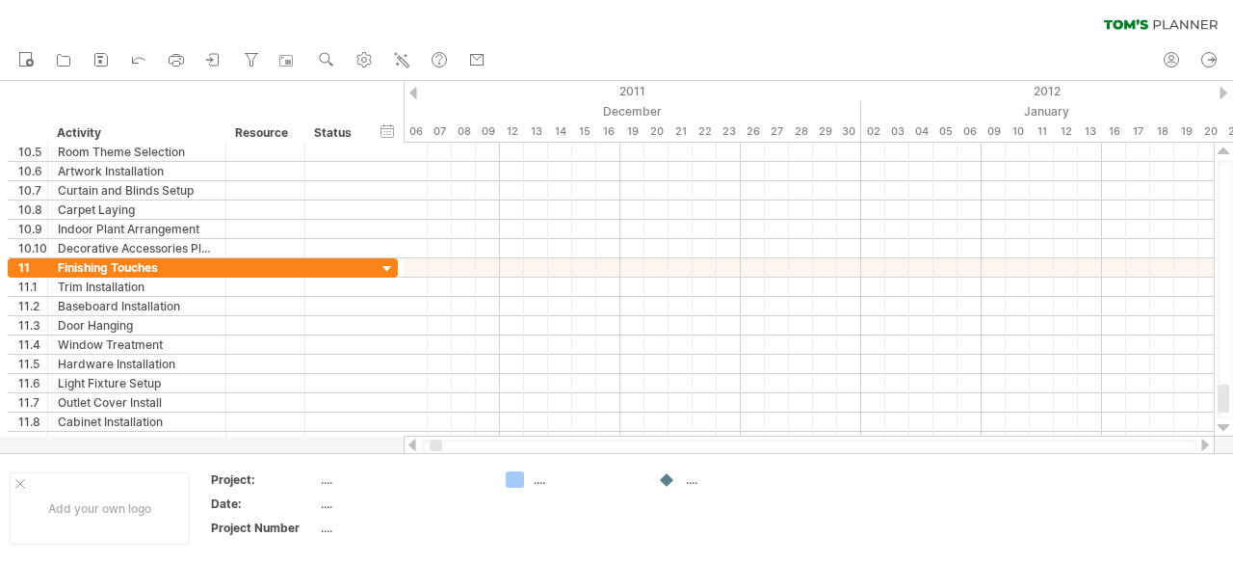
click at [1224, 425] on div at bounding box center [1224, 427] width 13 height 15
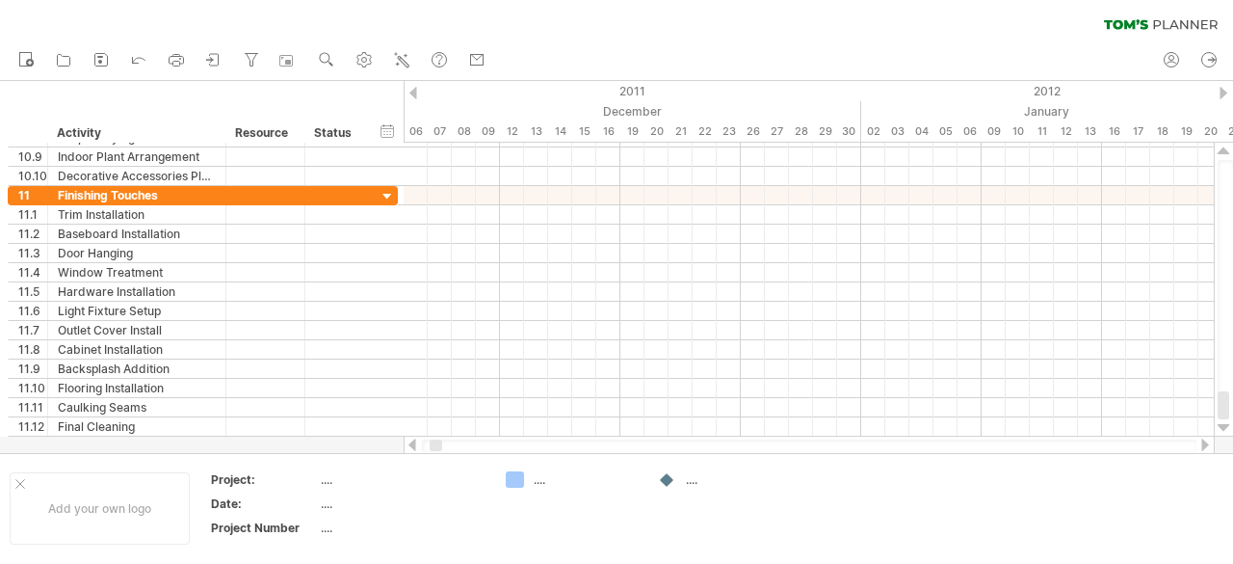
click at [1224, 425] on div at bounding box center [1224, 427] width 13 height 15
